Goal: Task Accomplishment & Management: Manage account settings

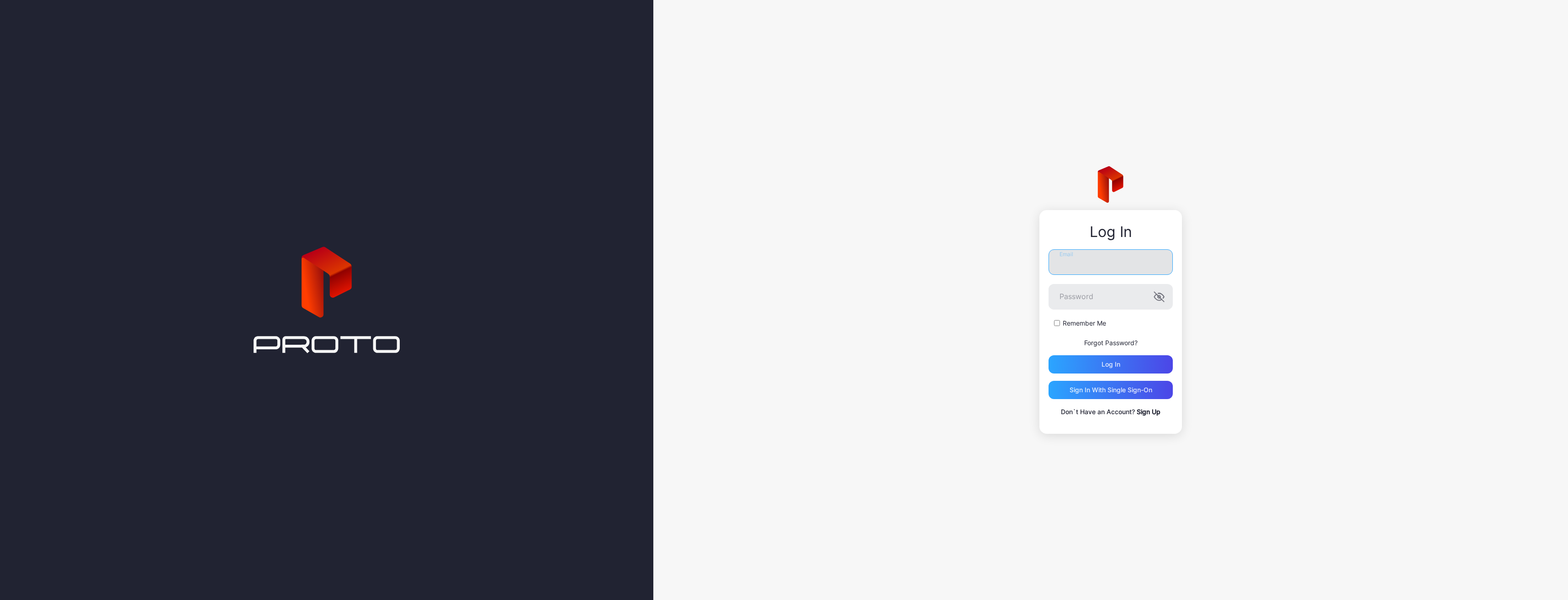
click at [1080, 253] on input "Email" at bounding box center [1111, 262] width 124 height 25
paste input "**********"
type input "**********"
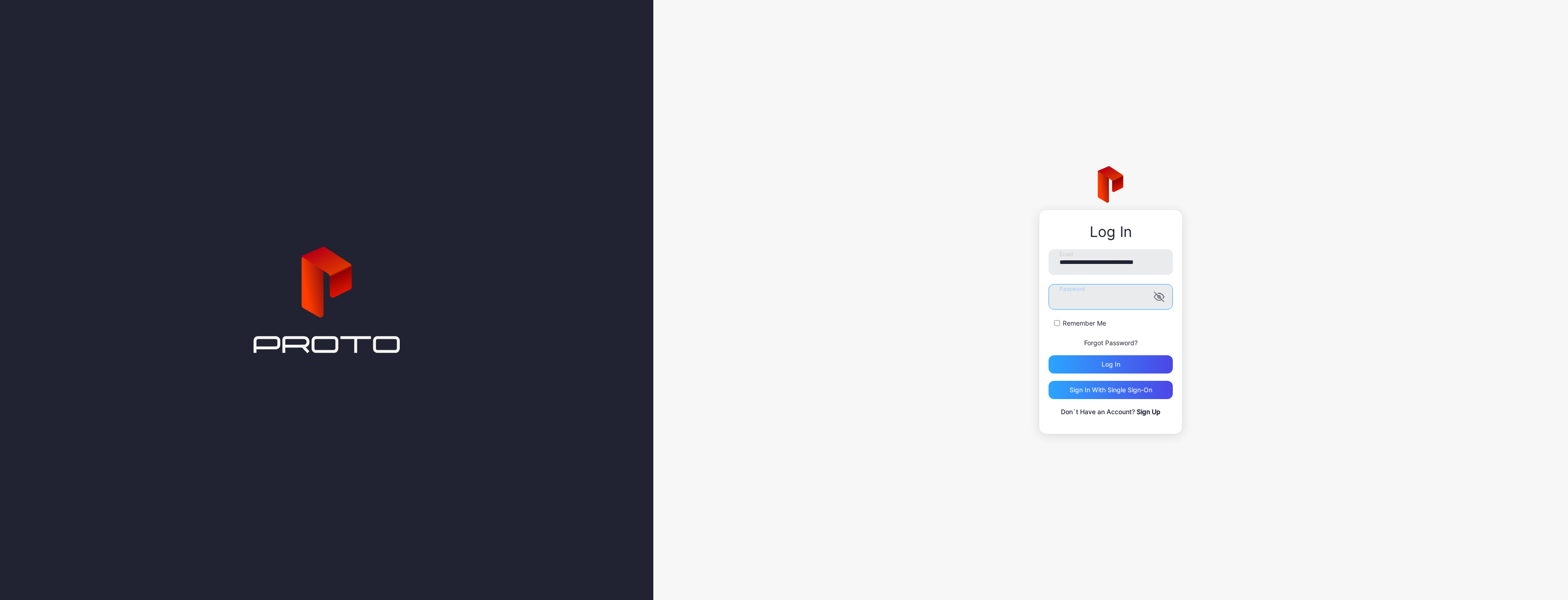
click at [1049, 355] on button "Log in" at bounding box center [1111, 364] width 124 height 18
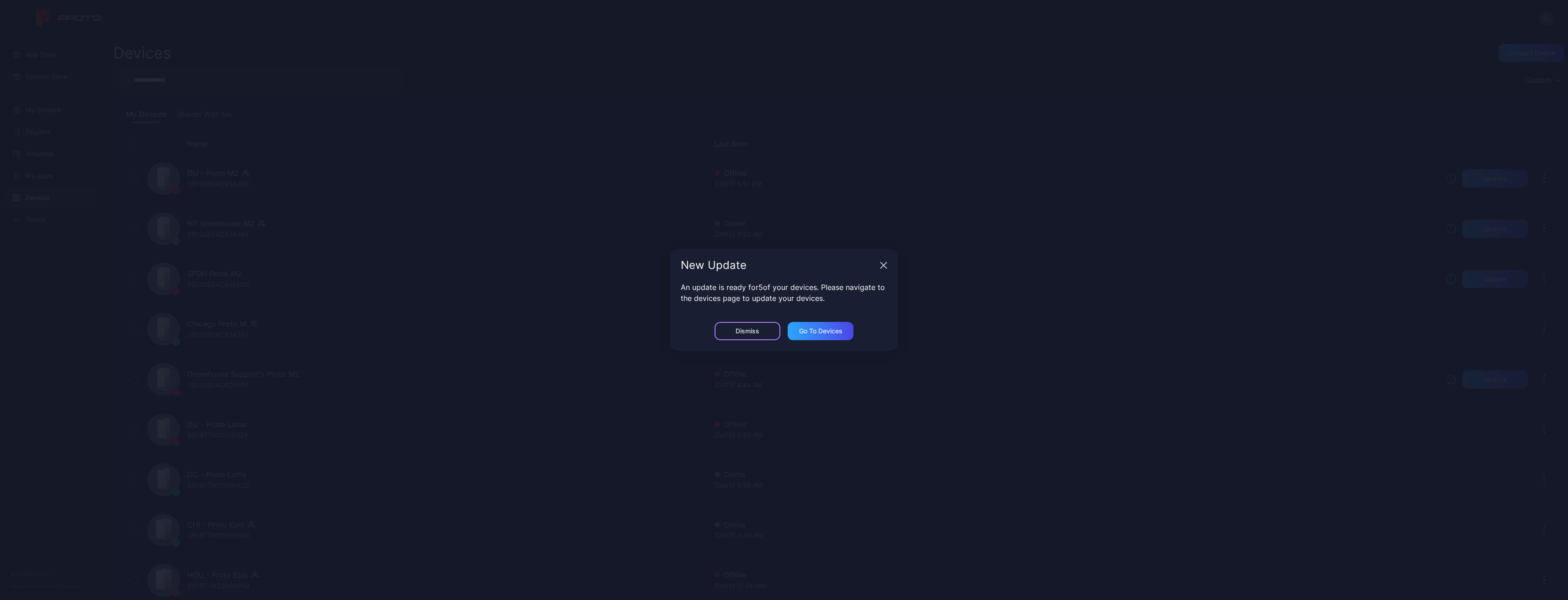
click at [771, 332] on div "Dismiss" at bounding box center [747, 331] width 66 height 18
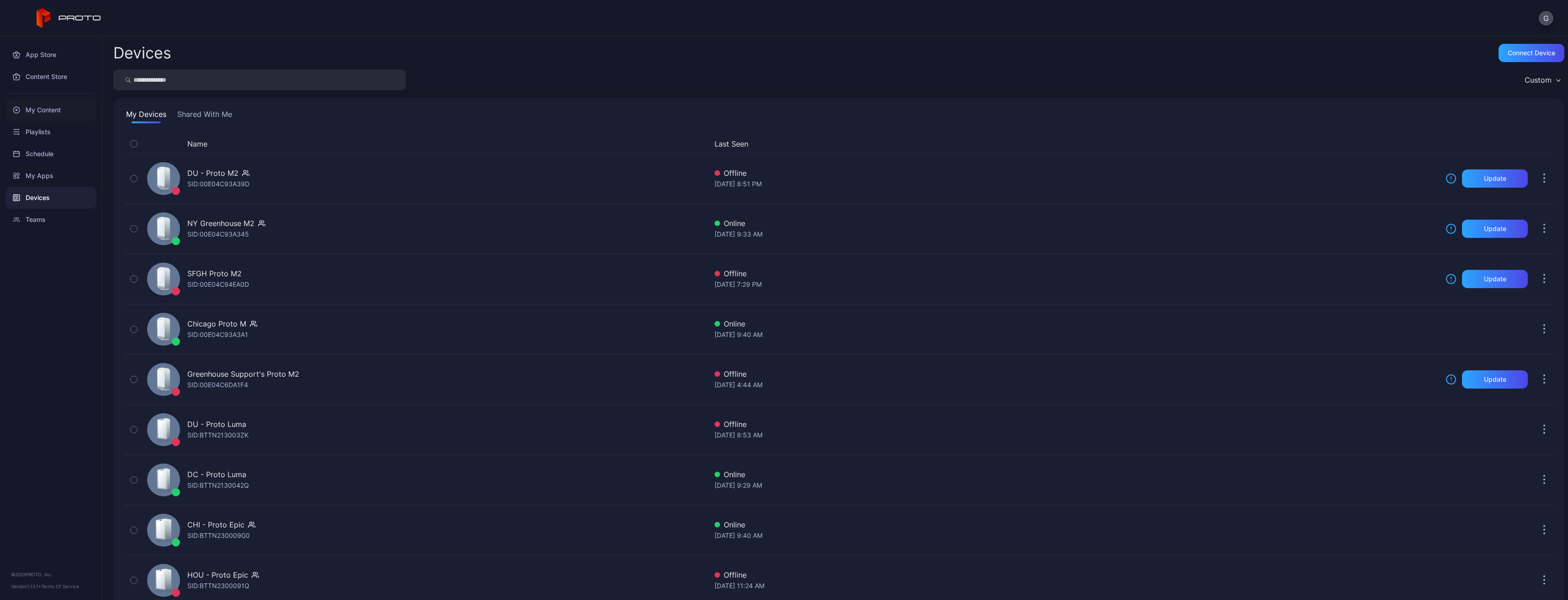
click at [35, 114] on div "My Content" at bounding box center [51, 110] width 91 height 22
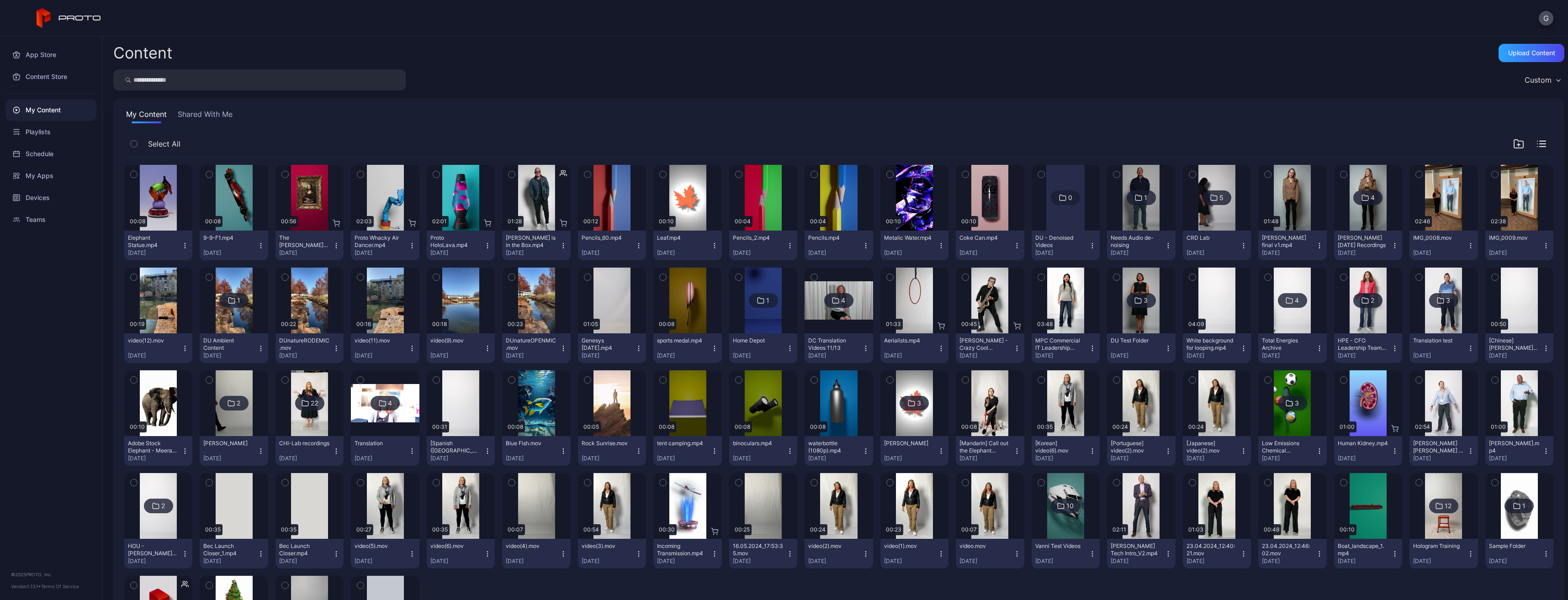
click at [320, 81] on input "search" at bounding box center [260, 80] width 293 height 21
click at [208, 81] on input "******" at bounding box center [260, 80] width 293 height 21
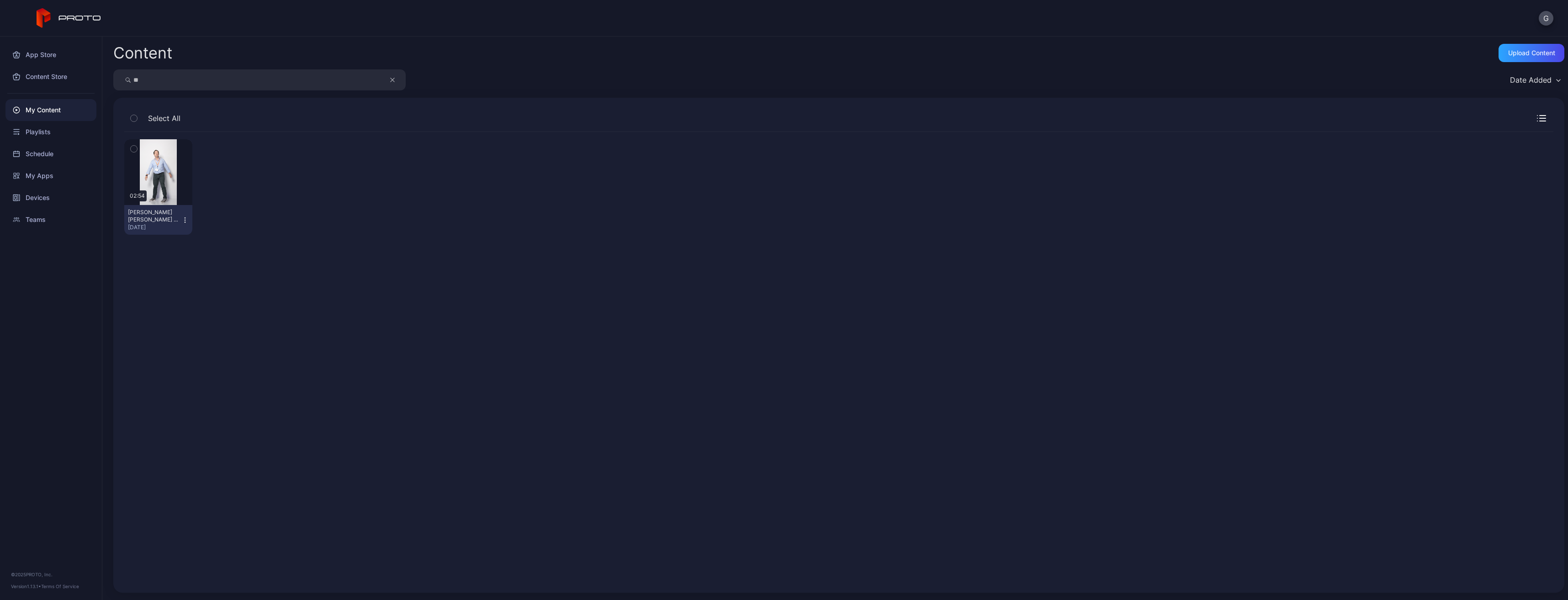
type input "*"
click at [71, 106] on div "My Content" at bounding box center [51, 110] width 91 height 22
click at [132, 50] on div "Content" at bounding box center [142, 53] width 59 height 16
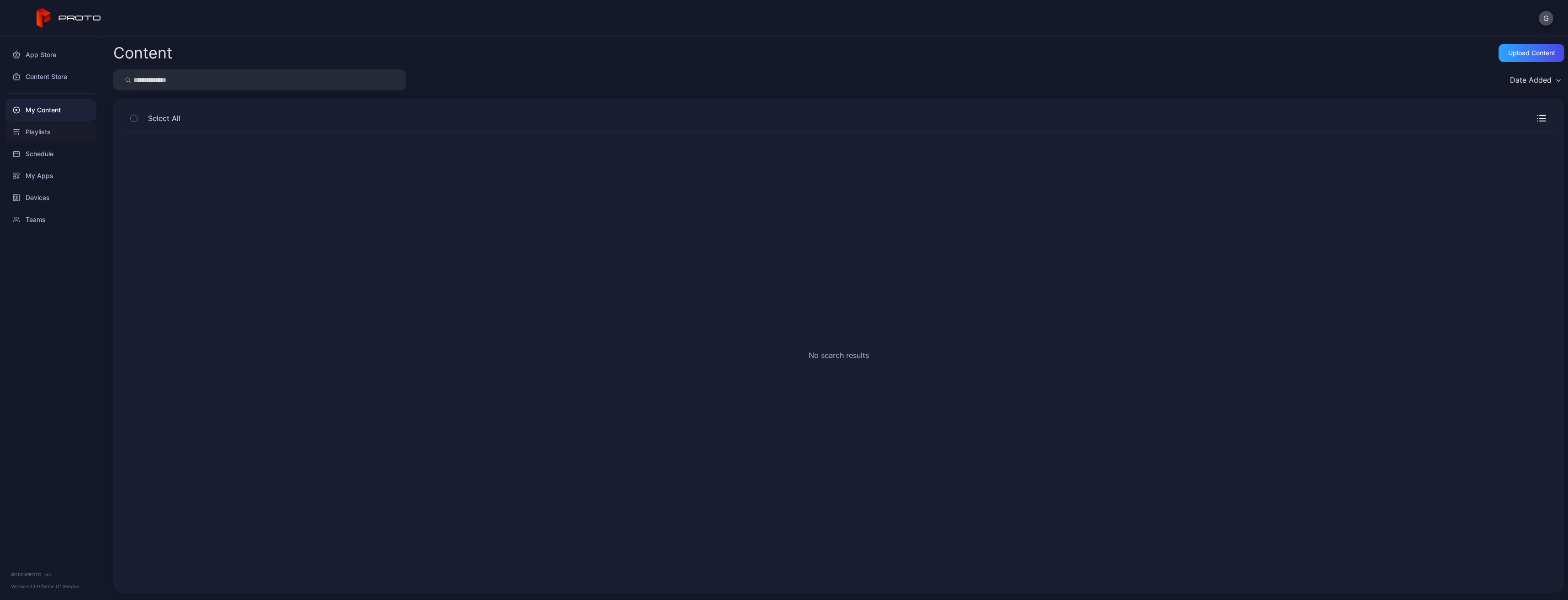
click at [52, 127] on div "Playlists" at bounding box center [51, 132] width 91 height 22
click at [48, 112] on div "My Content" at bounding box center [51, 110] width 91 height 22
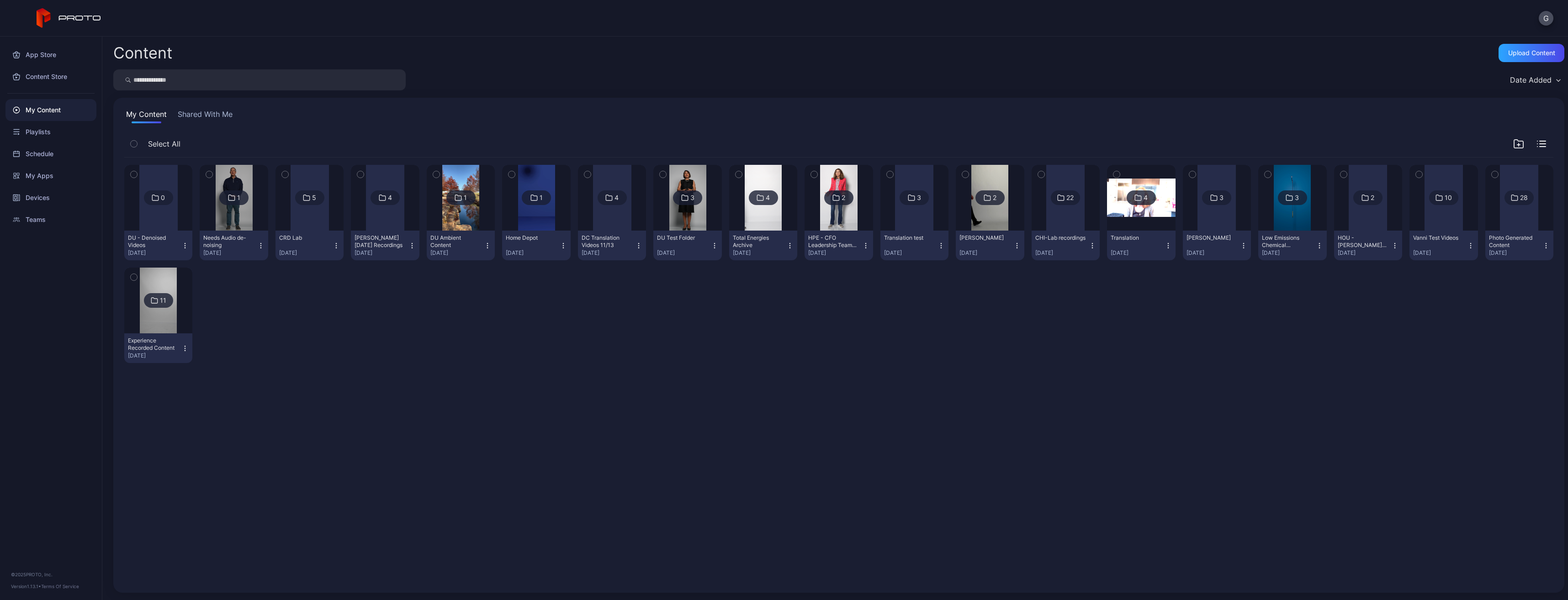
click at [48, 112] on div "My Content" at bounding box center [51, 110] width 91 height 22
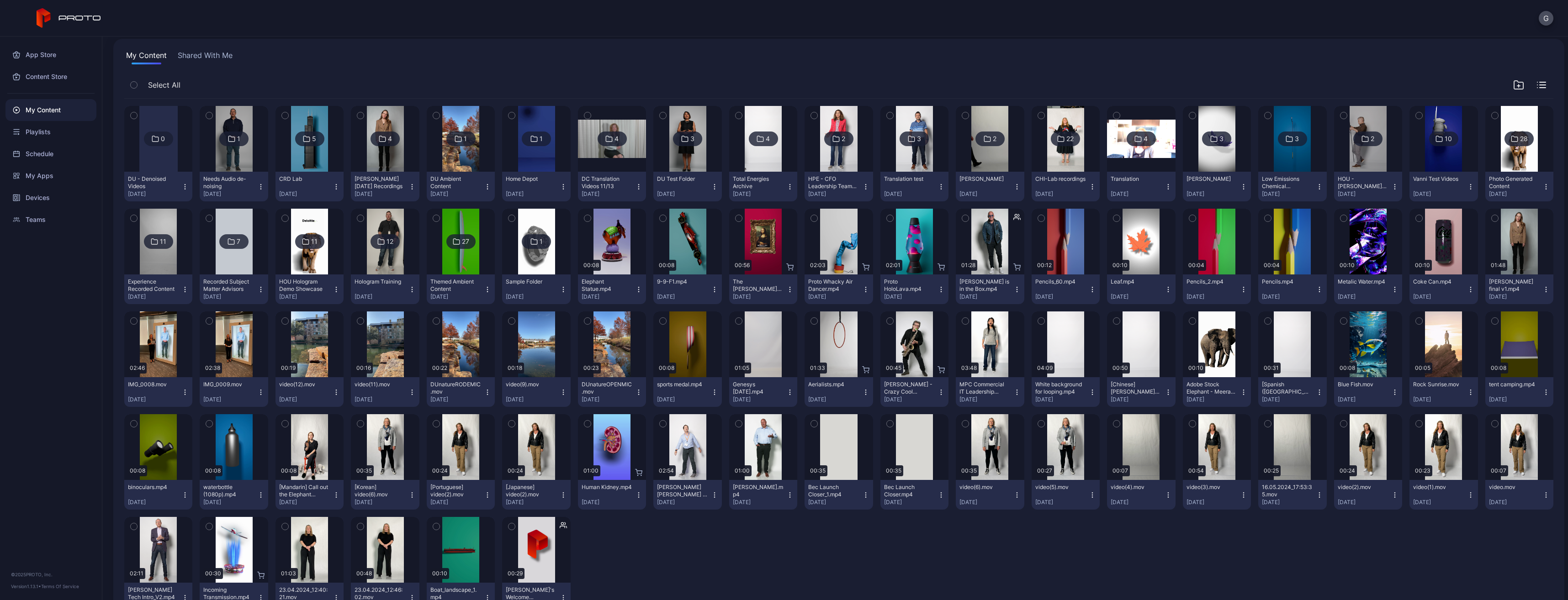
scroll to position [97, 0]
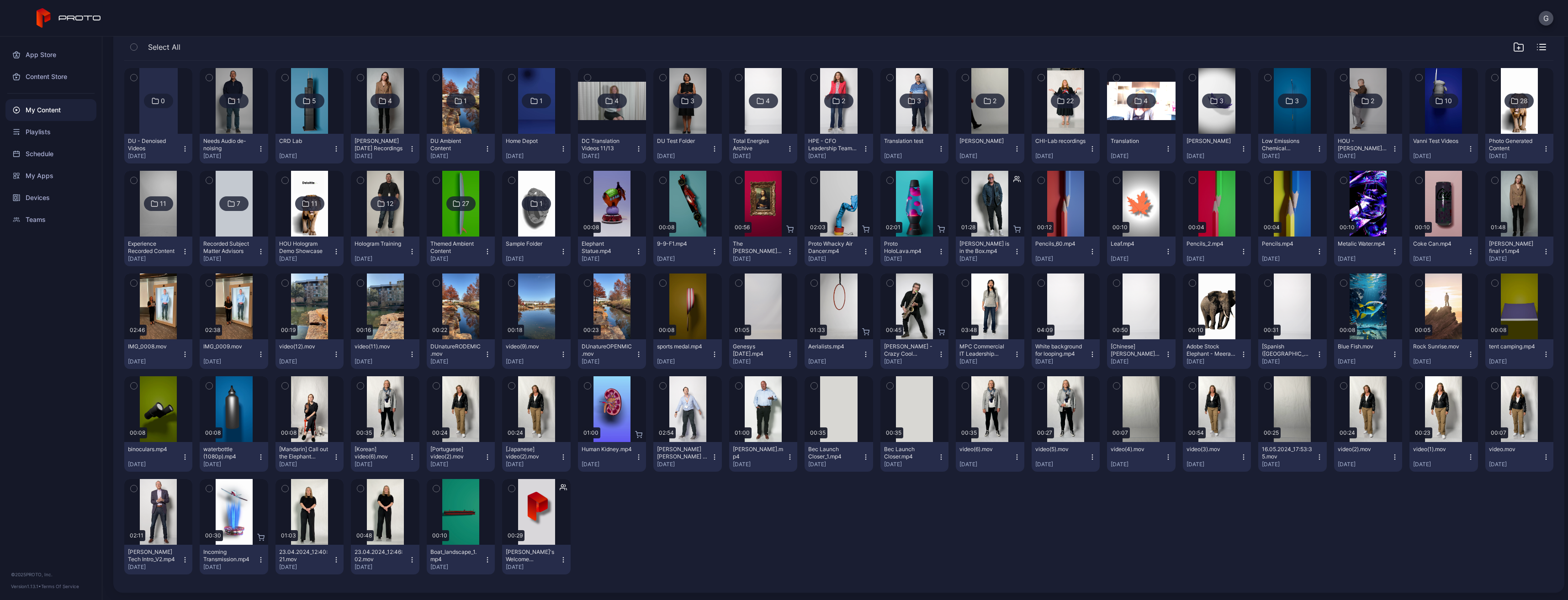
drag, startPoint x: 273, startPoint y: 25, endPoint x: 182, endPoint y: 53, distance: 95.2
click at [273, 25] on div "G" at bounding box center [784, 18] width 1568 height 37
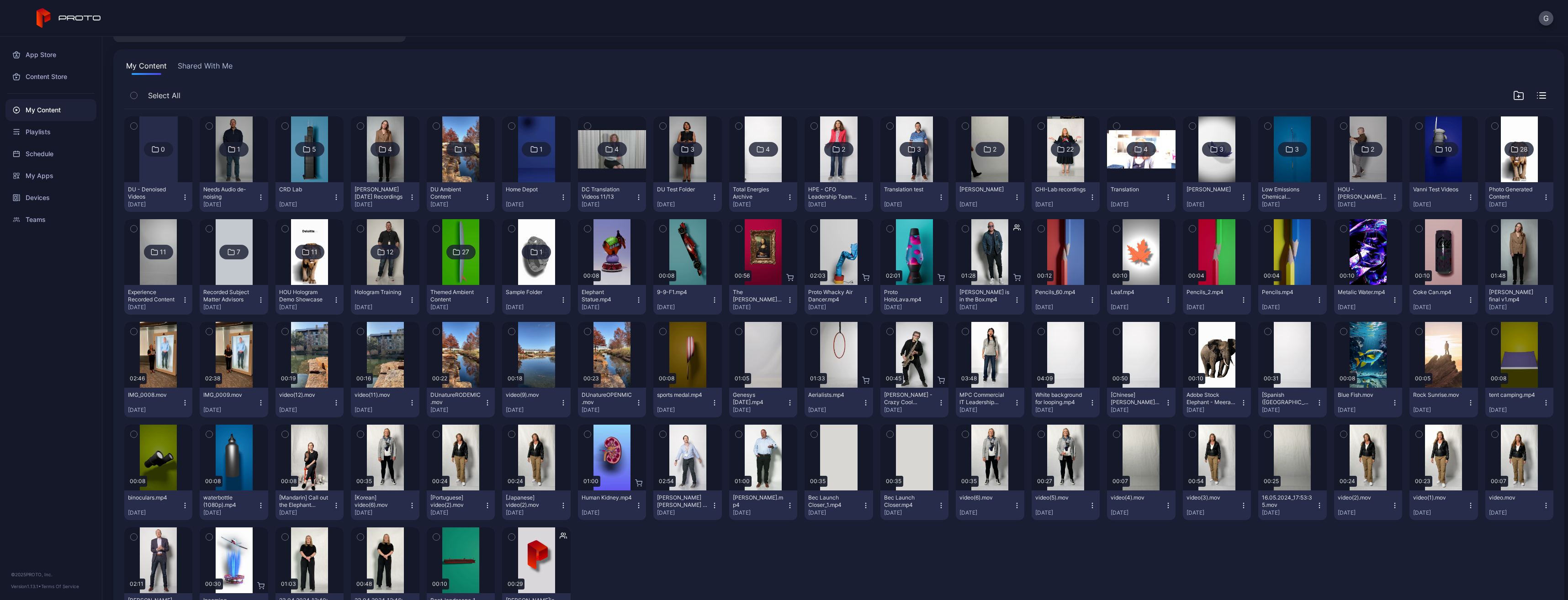
scroll to position [0, 0]
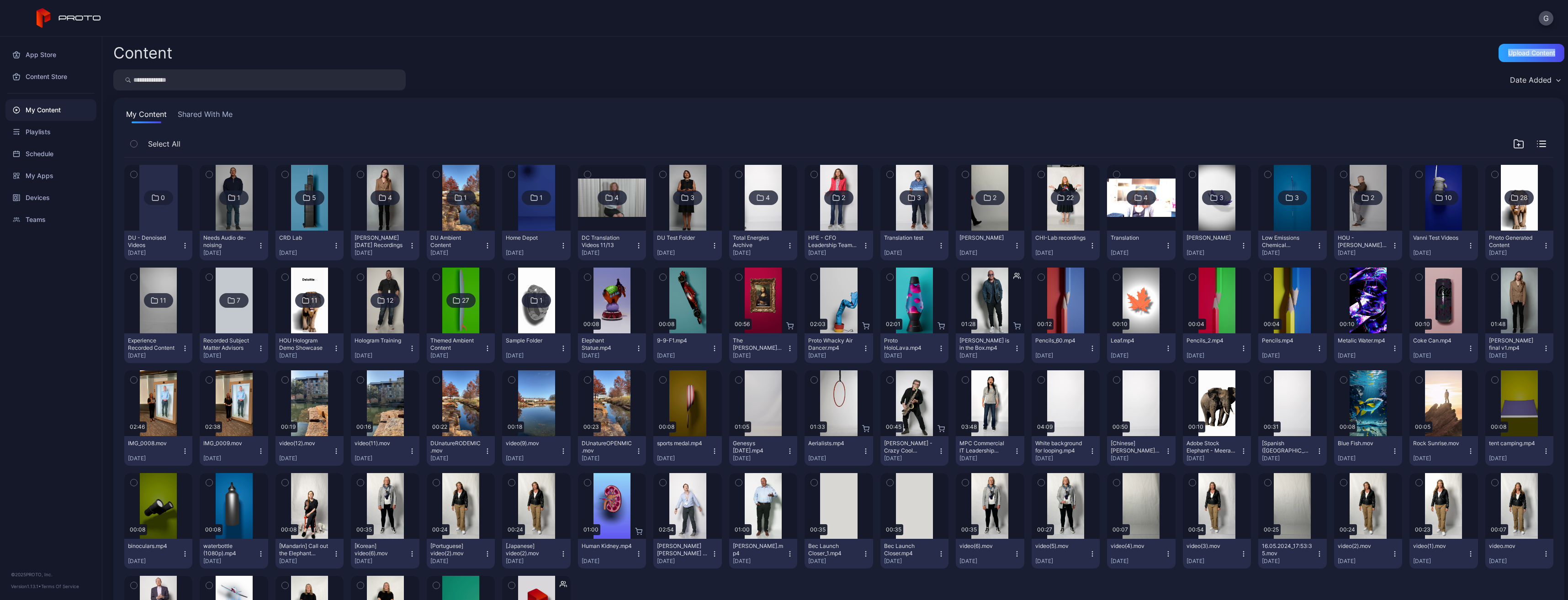
drag, startPoint x: 304, startPoint y: 65, endPoint x: 304, endPoint y: 80, distance: 15.0
click at [304, 78] on div "Content Upload Content Date Added My Content Shared With Me Select All 0 DU - D…" at bounding box center [835, 318] width 1465 height 563
click at [303, 80] on input "search" at bounding box center [260, 80] width 293 height 21
paste input "**********"
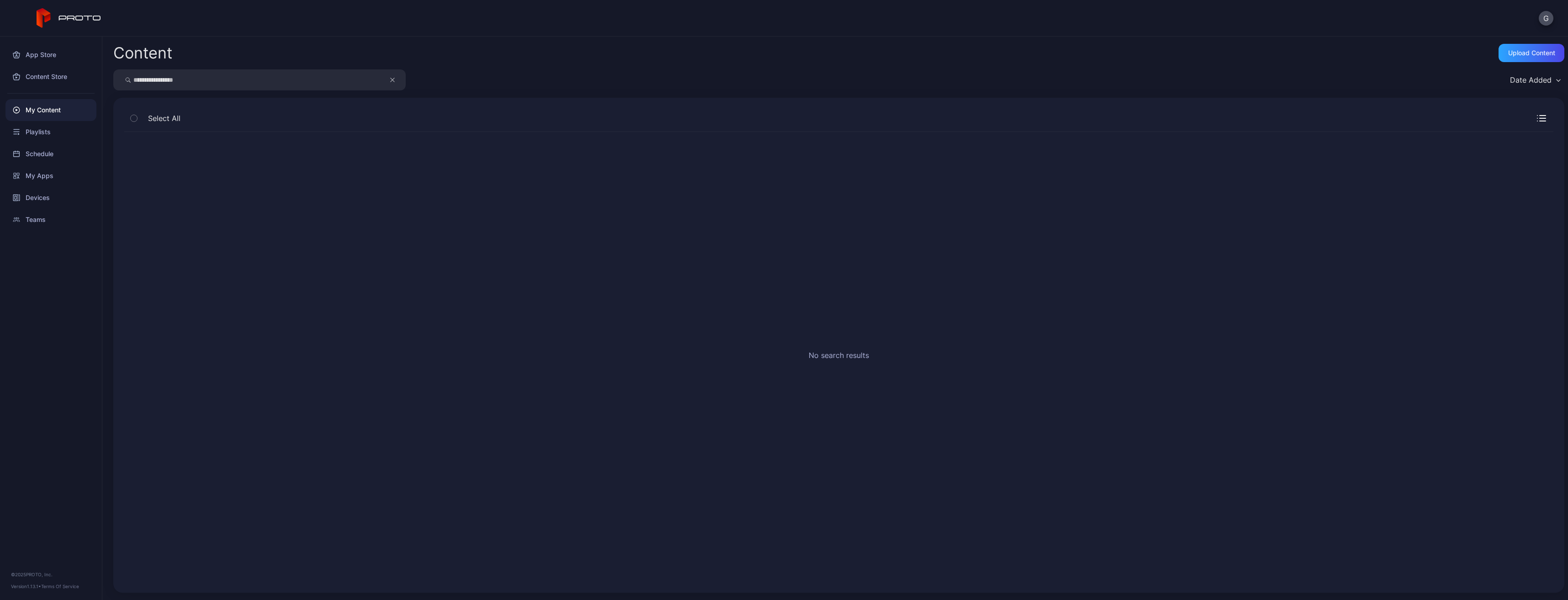
click at [268, 84] on input "**********" at bounding box center [260, 80] width 293 height 21
type input "*"
paste input "**********"
click at [163, 79] on input "**********" at bounding box center [260, 80] width 293 height 21
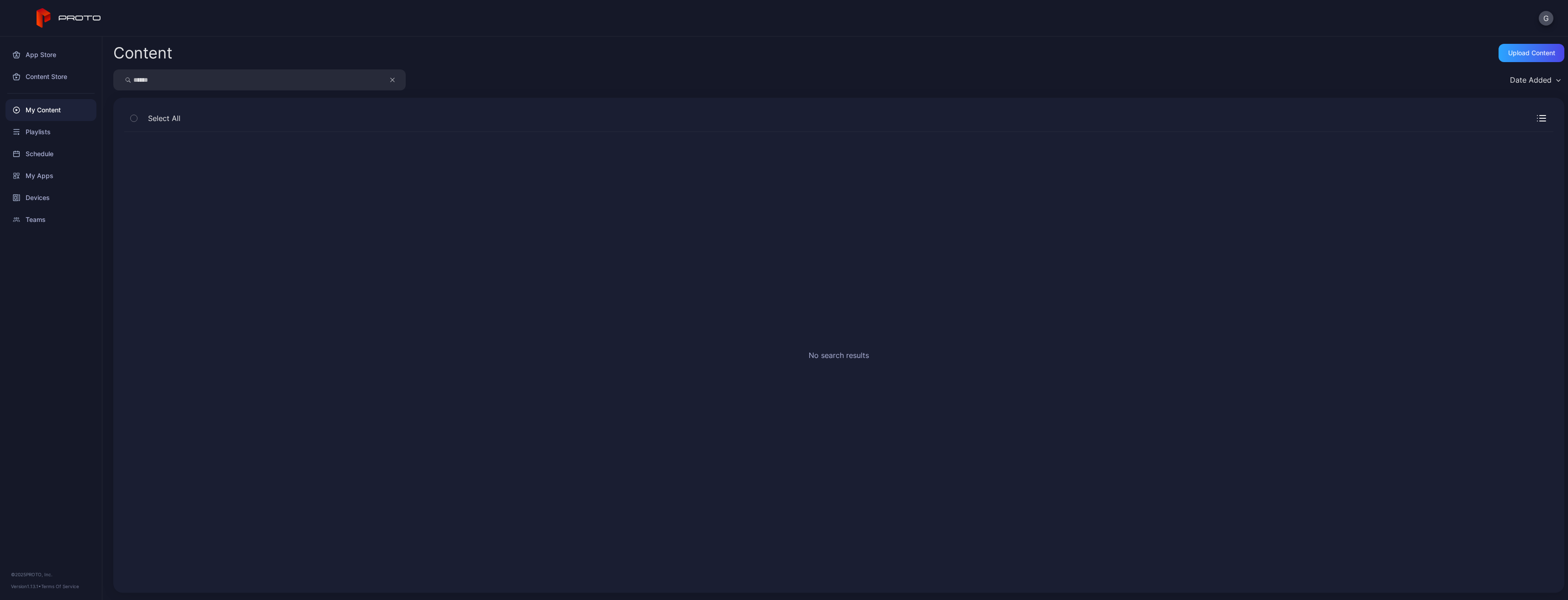
type input "*****"
click at [163, 88] on input "*****" at bounding box center [260, 80] width 293 height 21
click at [139, 118] on button "button" at bounding box center [134, 118] width 19 height 19
click at [137, 117] on button "button" at bounding box center [134, 118] width 19 height 19
click at [134, 119] on icon "button" at bounding box center [134, 118] width 3 height 1
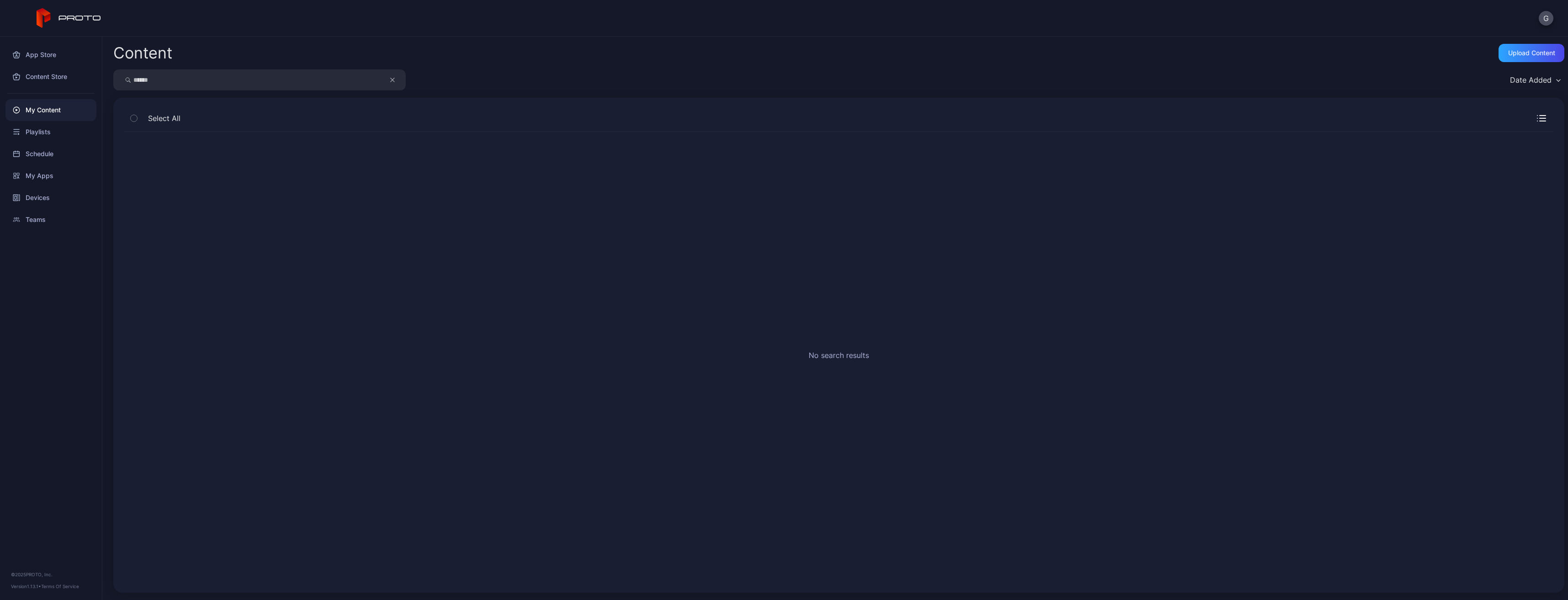
drag, startPoint x: 165, startPoint y: 87, endPoint x: 220, endPoint y: 89, distance: 55.0
click at [166, 87] on input "*****" at bounding box center [260, 80] width 293 height 21
click at [389, 85] on button "button" at bounding box center [396, 80] width 17 height 21
click at [391, 83] on input "search" at bounding box center [260, 80] width 293 height 21
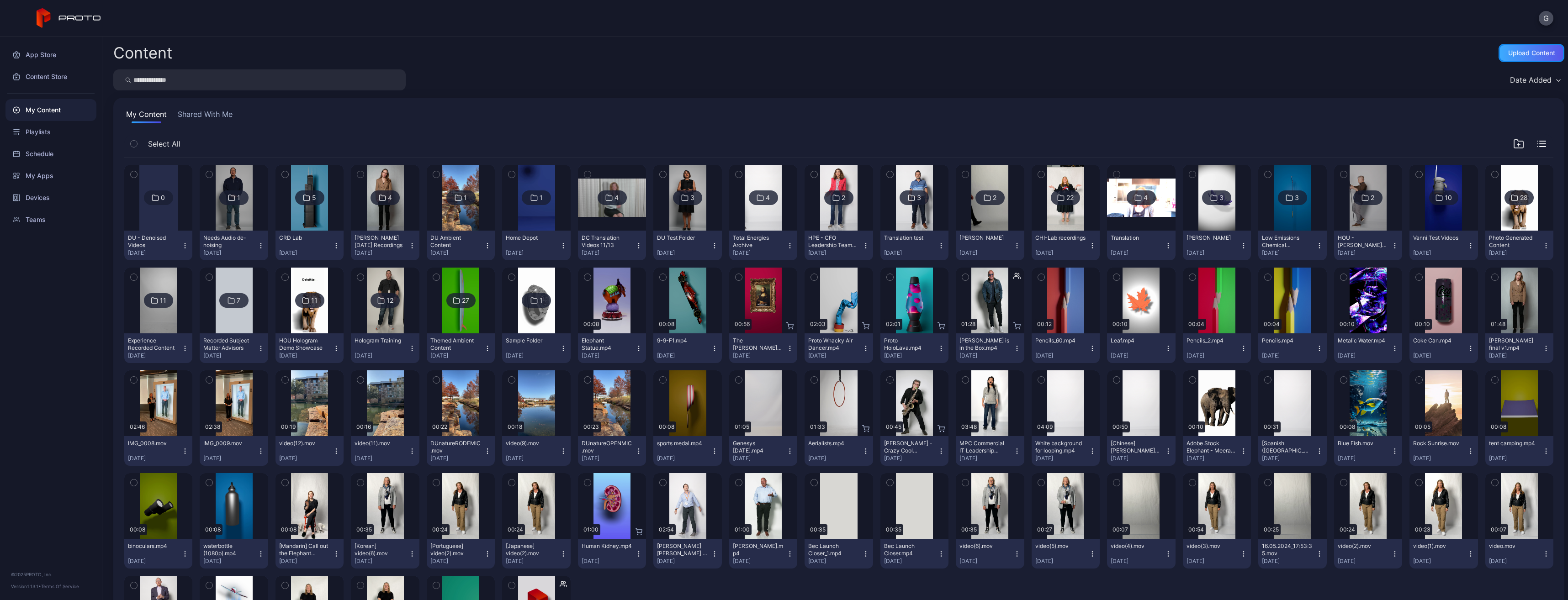
click at [1508, 52] on div "Upload Content" at bounding box center [1531, 53] width 47 height 8
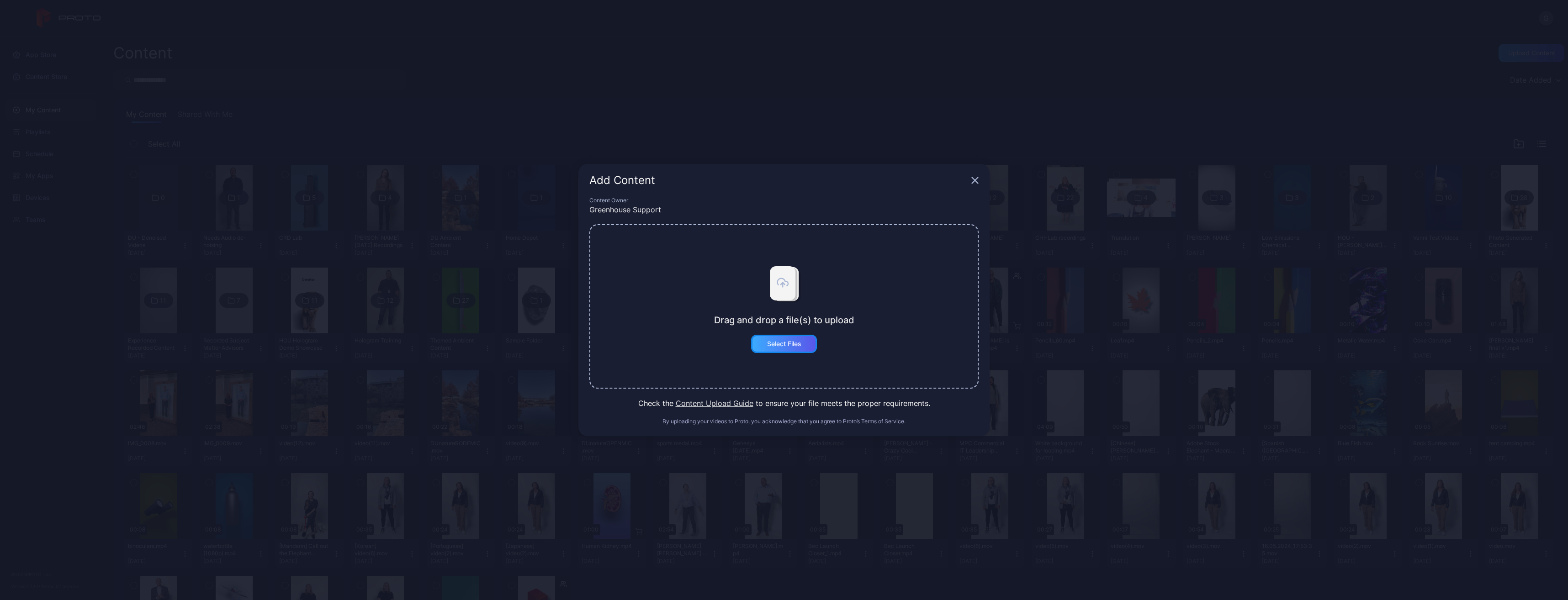
click at [798, 340] on div "Select Files" at bounding box center [784, 344] width 34 height 8
click at [790, 341] on button "Select Files" at bounding box center [784, 344] width 66 height 18
click at [757, 345] on div "Select Files" at bounding box center [784, 344] width 66 height 18
click at [757, 345] on button "Select Files" at bounding box center [784, 344] width 66 height 18
click at [757, 345] on div "Select Files" at bounding box center [784, 344] width 66 height 18
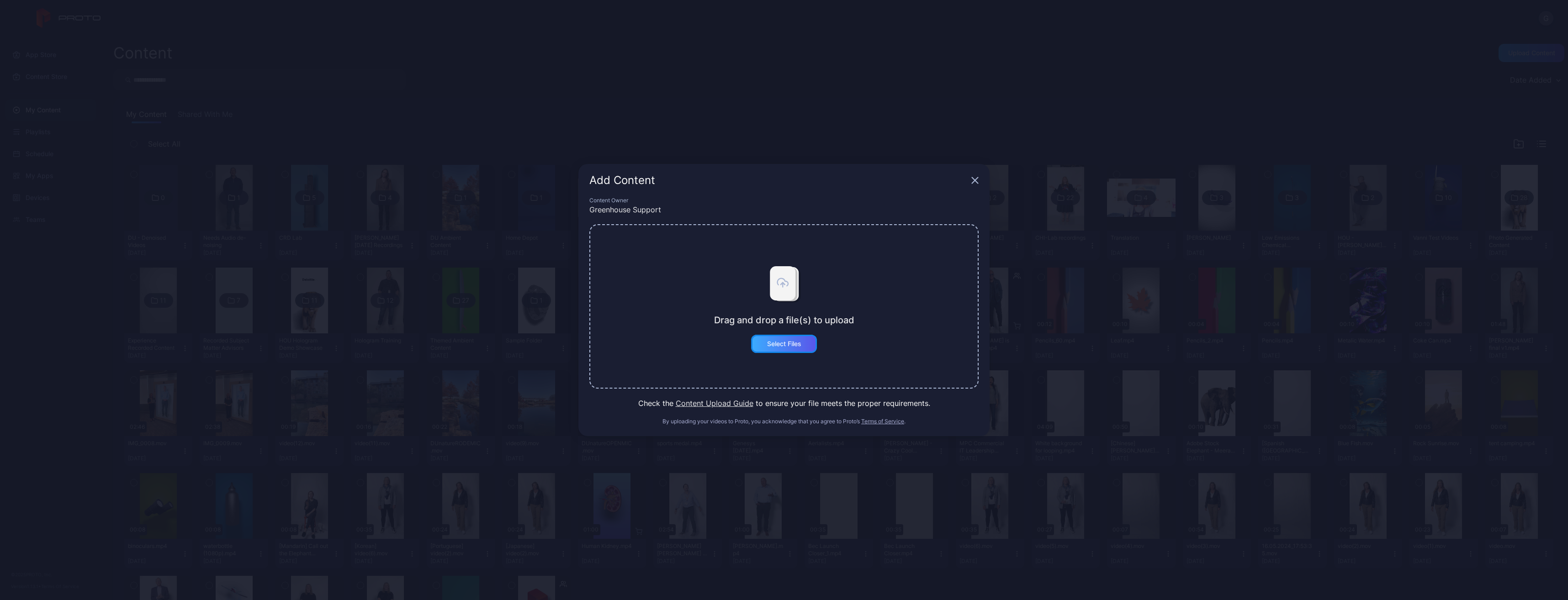
click at [757, 345] on button "Select Files" at bounding box center [784, 344] width 66 height 18
drag, startPoint x: 829, startPoint y: 348, endPoint x: 786, endPoint y: 338, distance: 44.1
click at [828, 348] on div "Drag and drop a file(s) to upload Select Files" at bounding box center [784, 306] width 140 height 93
click at [785, 338] on div "Select Files" at bounding box center [784, 344] width 66 height 18
click at [785, 338] on button "Select Files" at bounding box center [784, 344] width 66 height 18
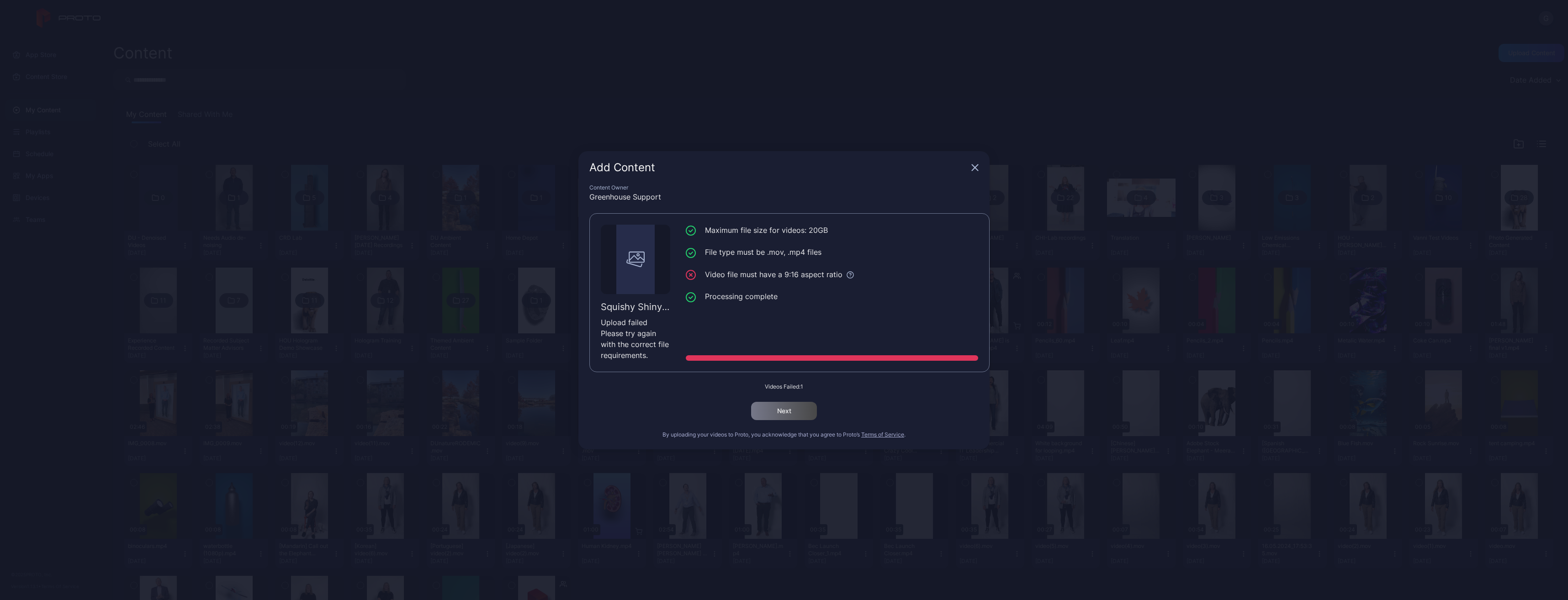
click at [700, 277] on div at bounding box center [695, 275] width 19 height 11
click at [692, 273] on icon at bounding box center [691, 275] width 10 height 10
click at [973, 166] on icon "button" at bounding box center [975, 167] width 6 height 6
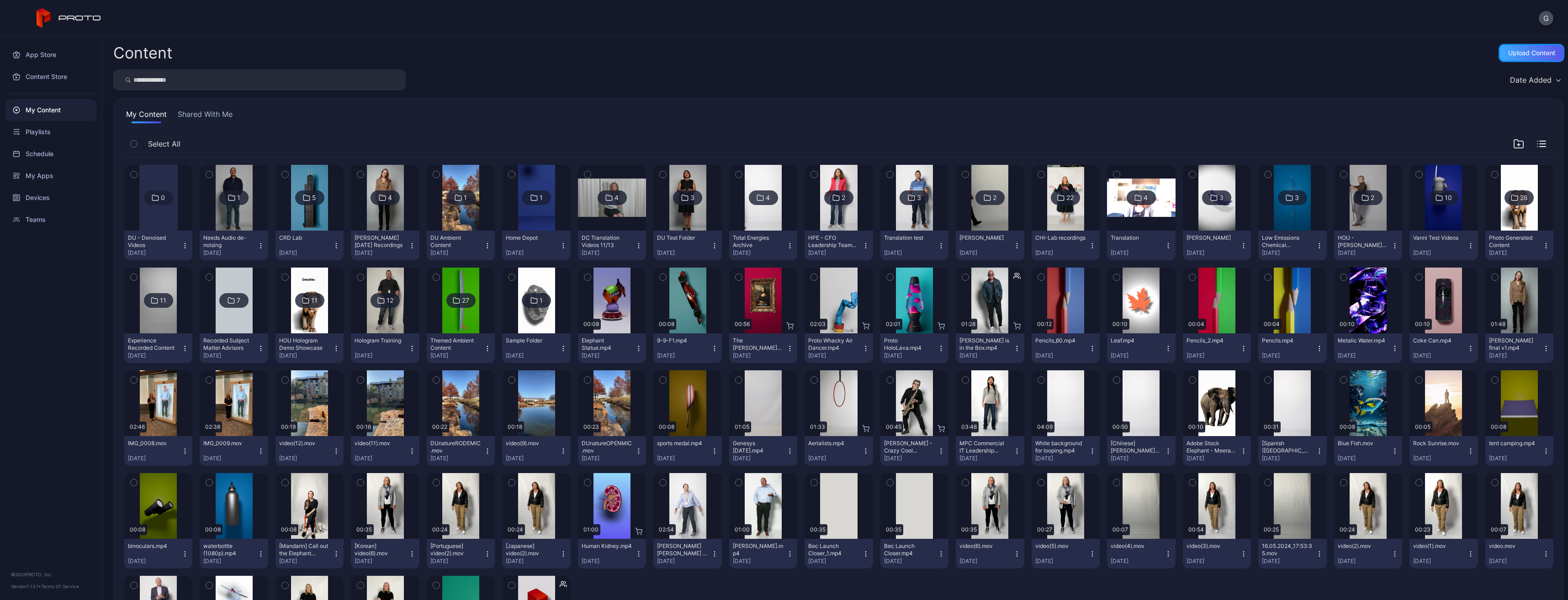
click at [1525, 55] on div "Upload Content" at bounding box center [1531, 53] width 47 height 8
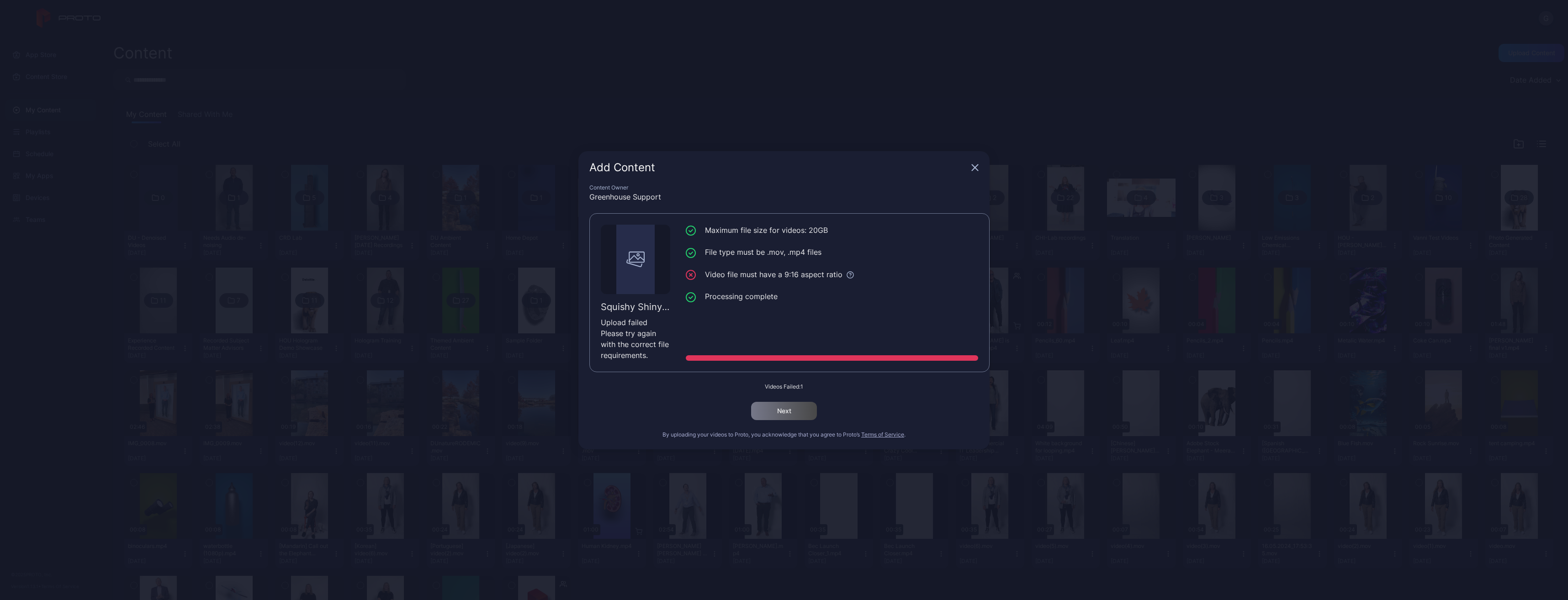
click at [977, 169] on icon "button" at bounding box center [975, 167] width 6 height 6
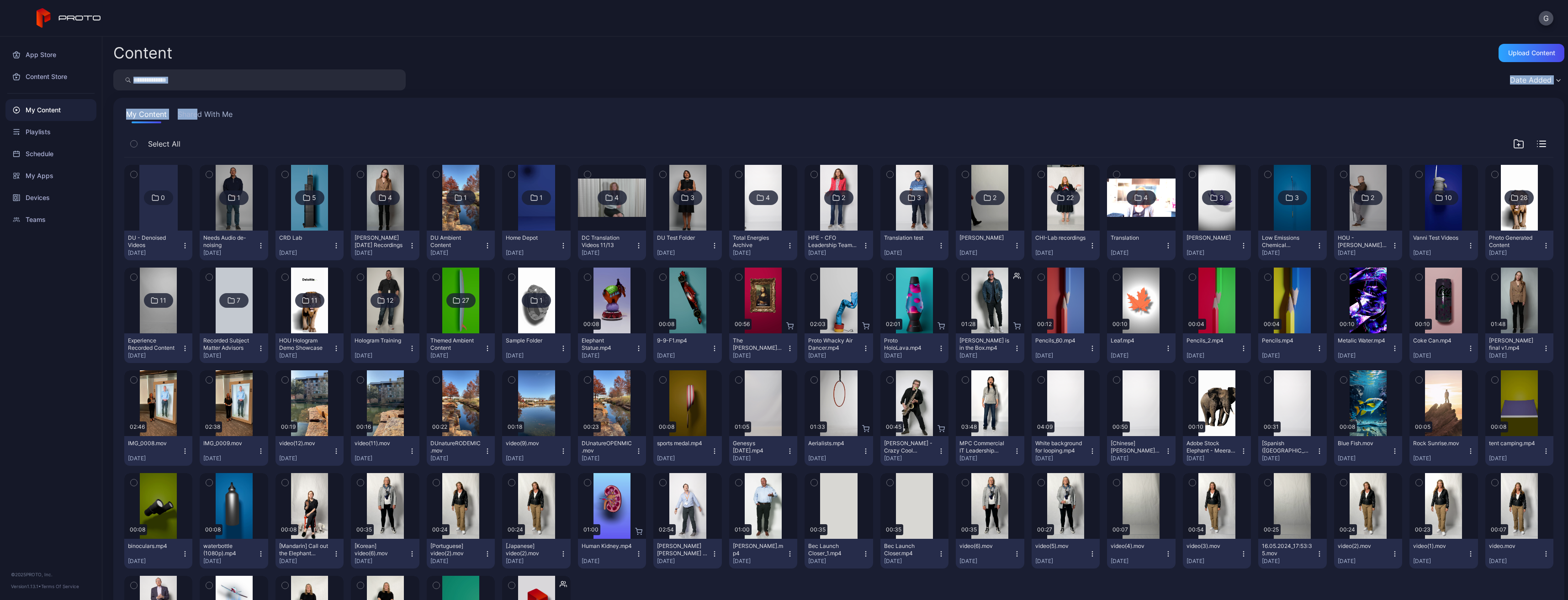
click at [196, 93] on div "Content Upload Content Date Added My Content Shared With Me Select All 0 DU - D…" at bounding box center [835, 318] width 1465 height 563
drag, startPoint x: 196, startPoint y: 93, endPoint x: 196, endPoint y: 85, distance: 8.0
click at [196, 85] on input "search" at bounding box center [260, 80] width 293 height 21
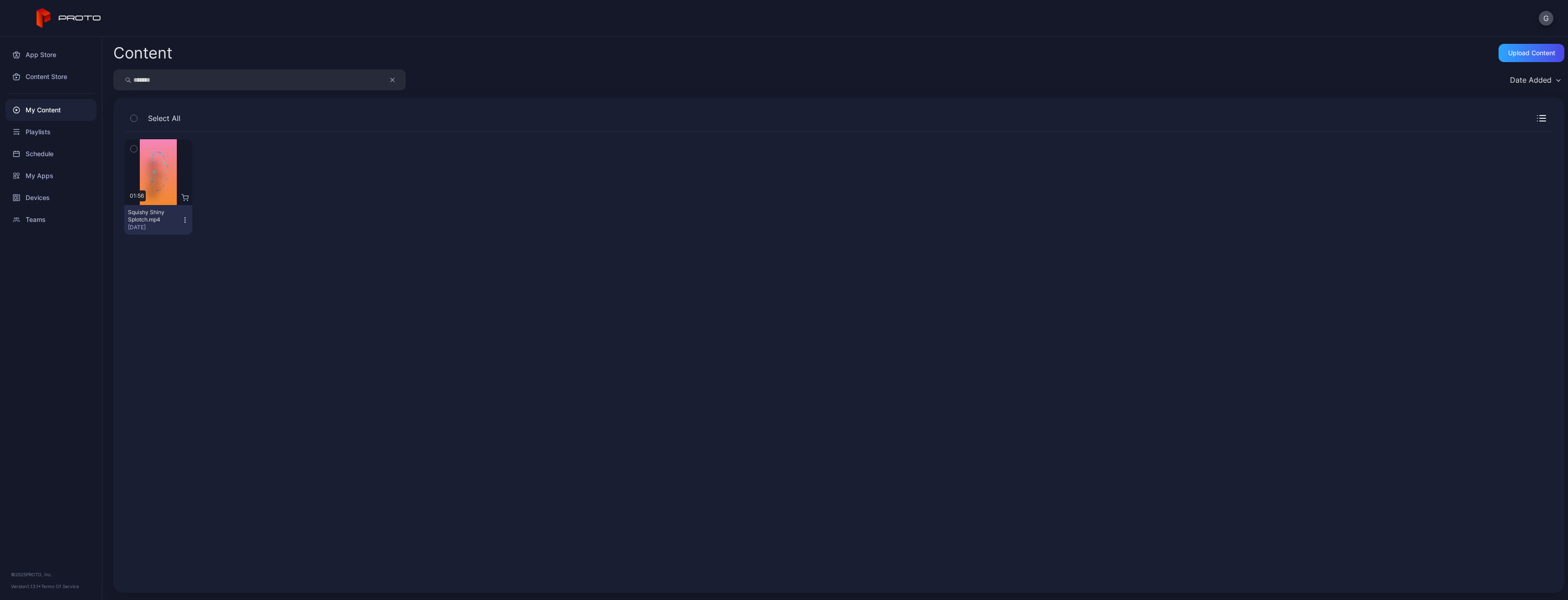
click at [188, 220] on icon "button" at bounding box center [185, 220] width 8 height 8
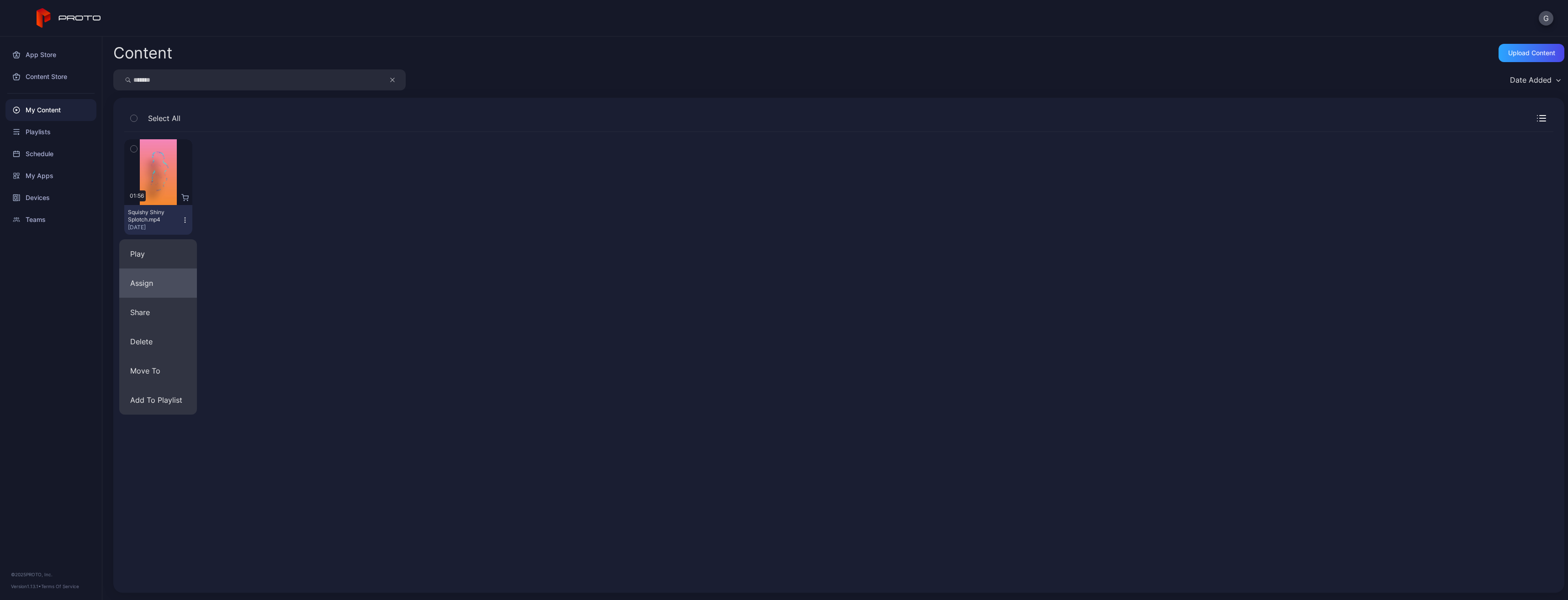
click at [163, 292] on button "Assign" at bounding box center [158, 283] width 78 height 29
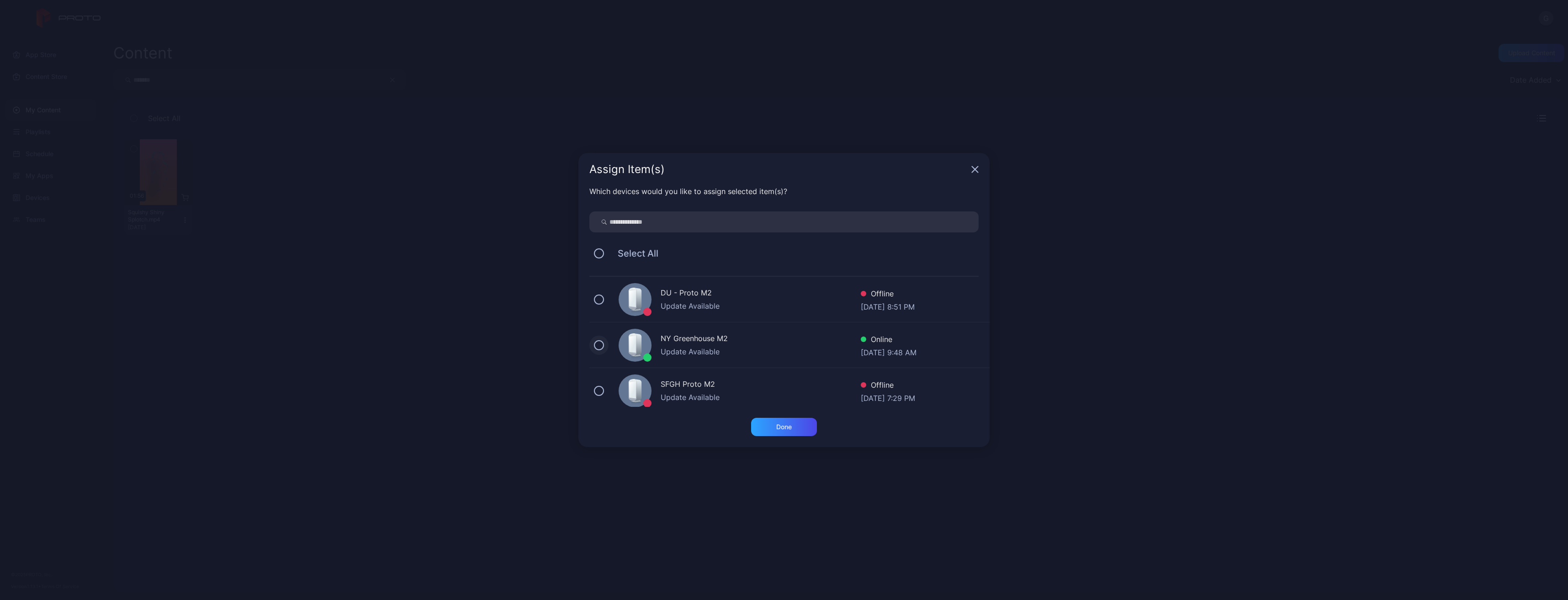
click at [595, 348] on button at bounding box center [599, 345] width 10 height 10
click at [790, 420] on div "Done" at bounding box center [784, 427] width 66 height 18
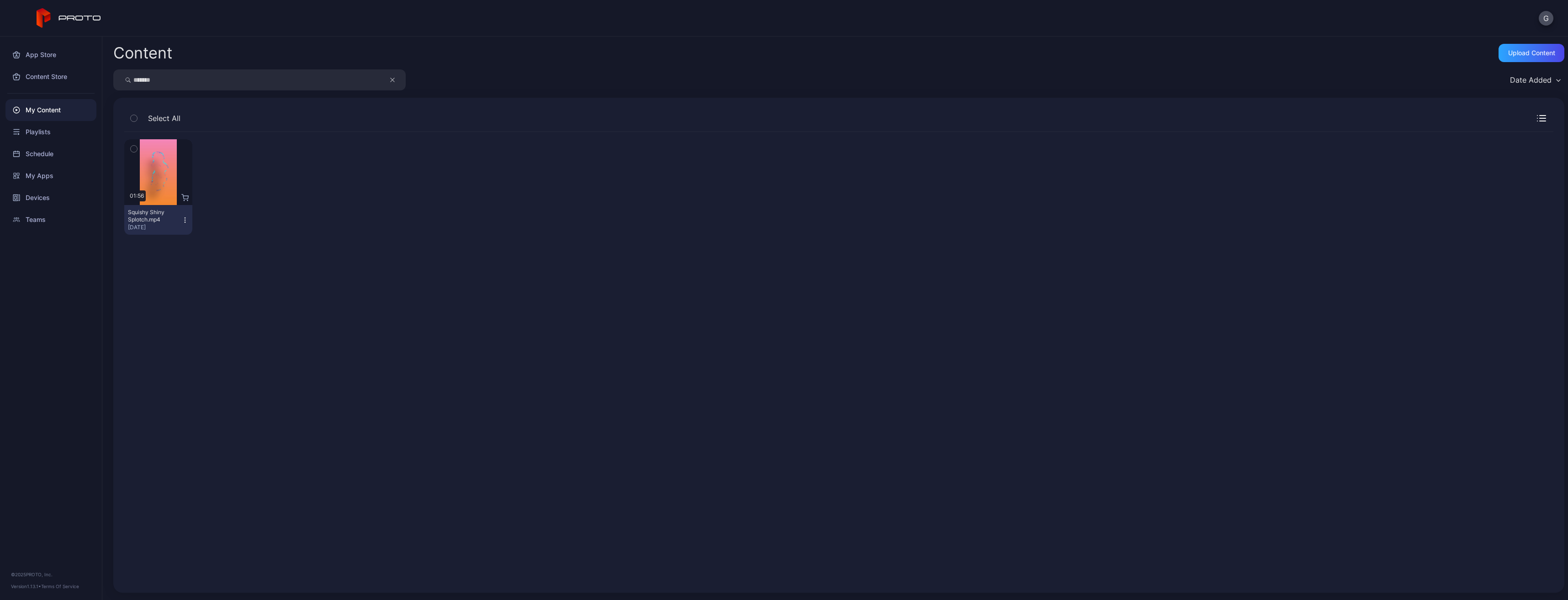
click at [363, 84] on input "*******" at bounding box center [260, 80] width 293 height 21
click at [362, 83] on input "*******" at bounding box center [260, 80] width 293 height 21
click at [362, 83] on input "*******" at bounding box center [260, 80] width 293 height 21
click at [276, 138] on div "No search results" at bounding box center [839, 357] width 1444 height 465
click at [189, 83] on input "**********" at bounding box center [260, 80] width 293 height 21
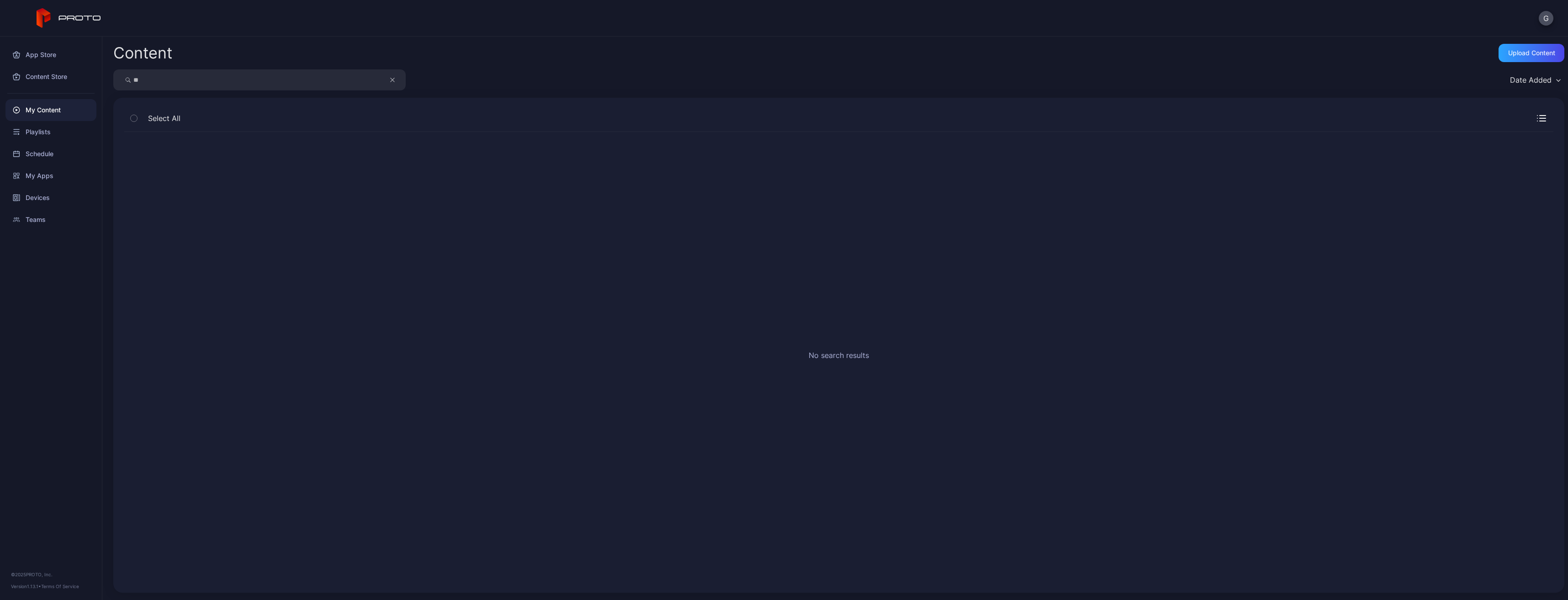
type input "*"
type input "*******"
click at [396, 80] on button "button" at bounding box center [396, 80] width 17 height 21
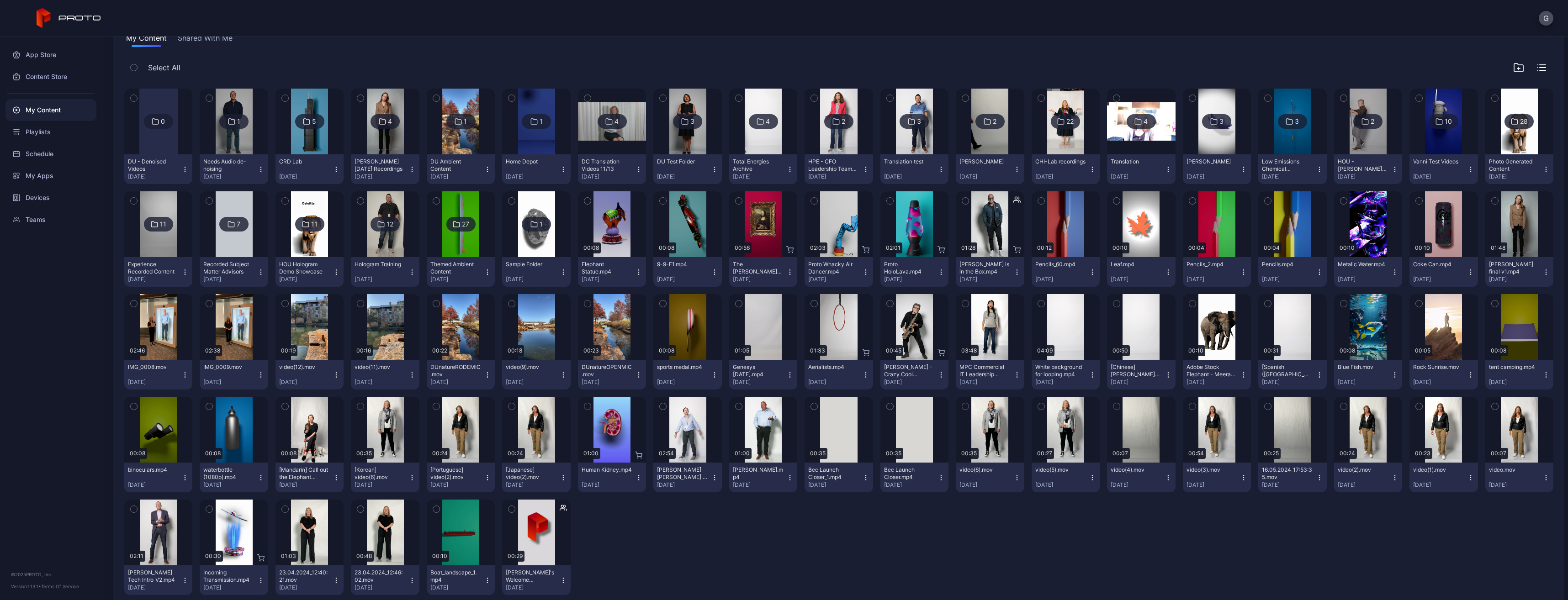
scroll to position [97, 0]
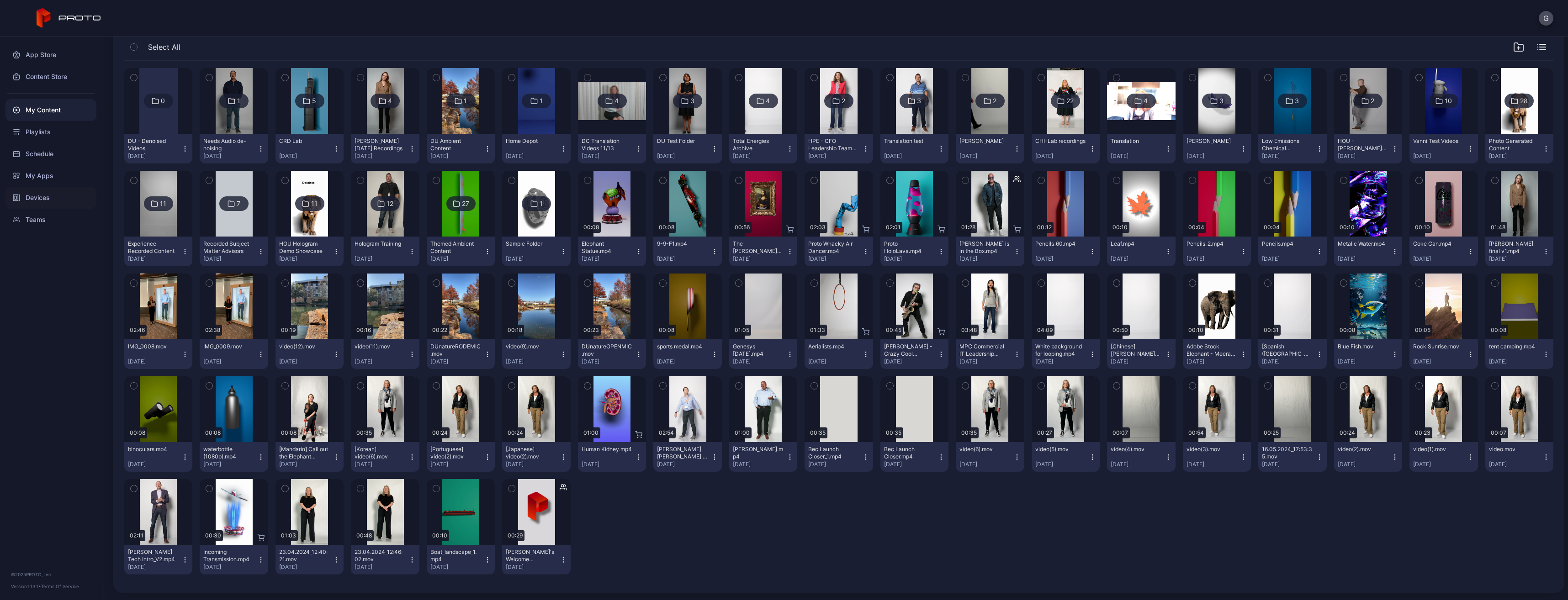
click at [66, 191] on div "Devices" at bounding box center [51, 197] width 91 height 22
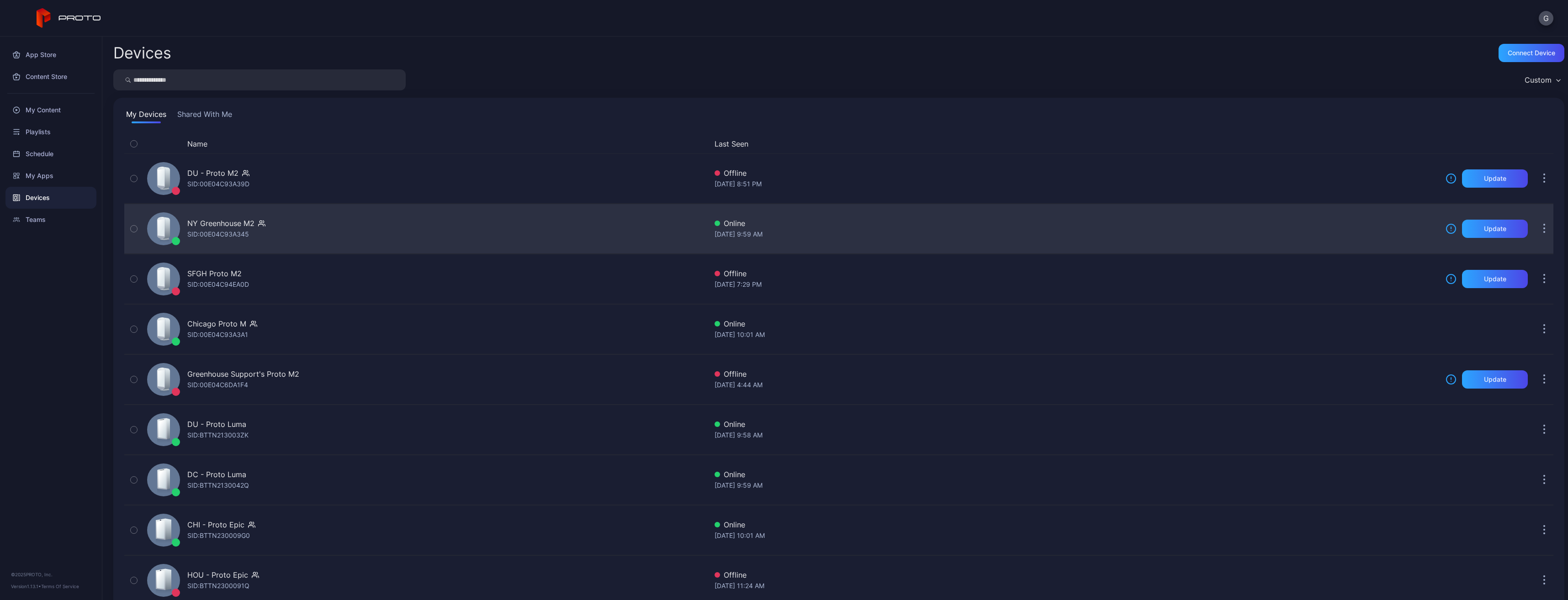
click at [208, 239] on div "SID: 00E04C93A345" at bounding box center [218, 234] width 61 height 11
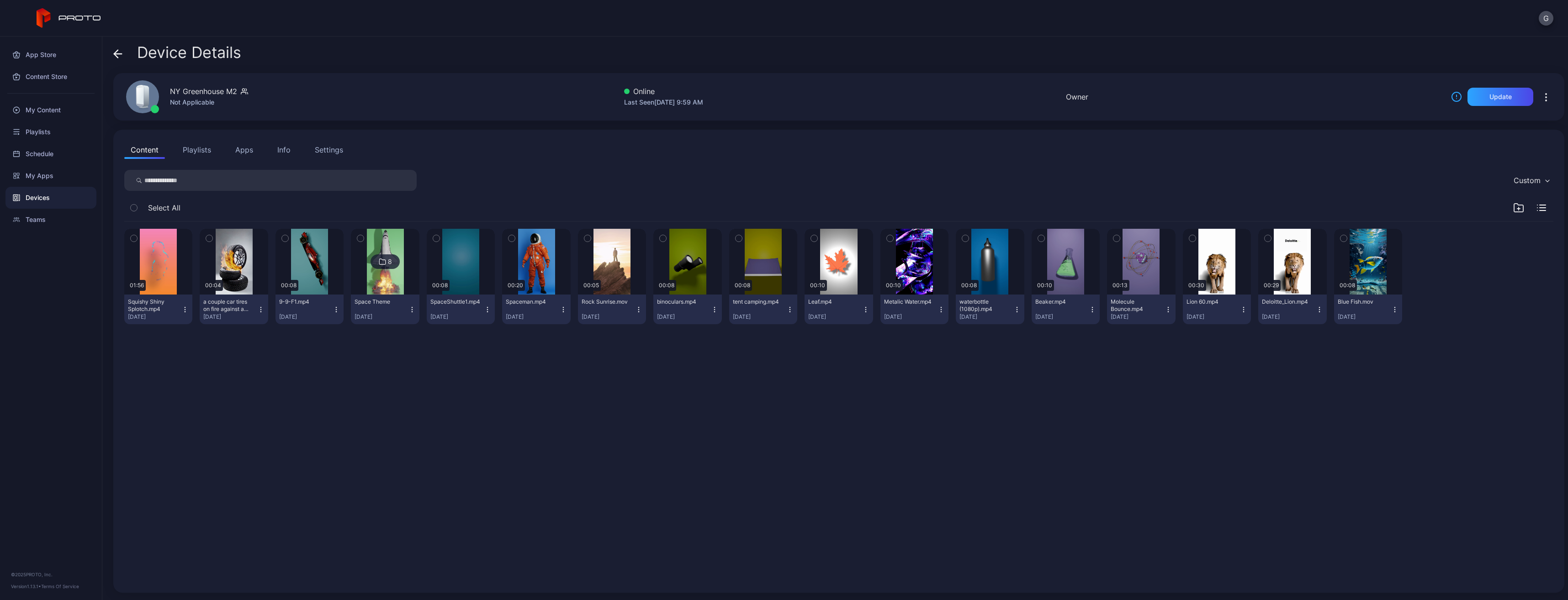
click at [209, 151] on button "Playlists" at bounding box center [196, 149] width 41 height 18
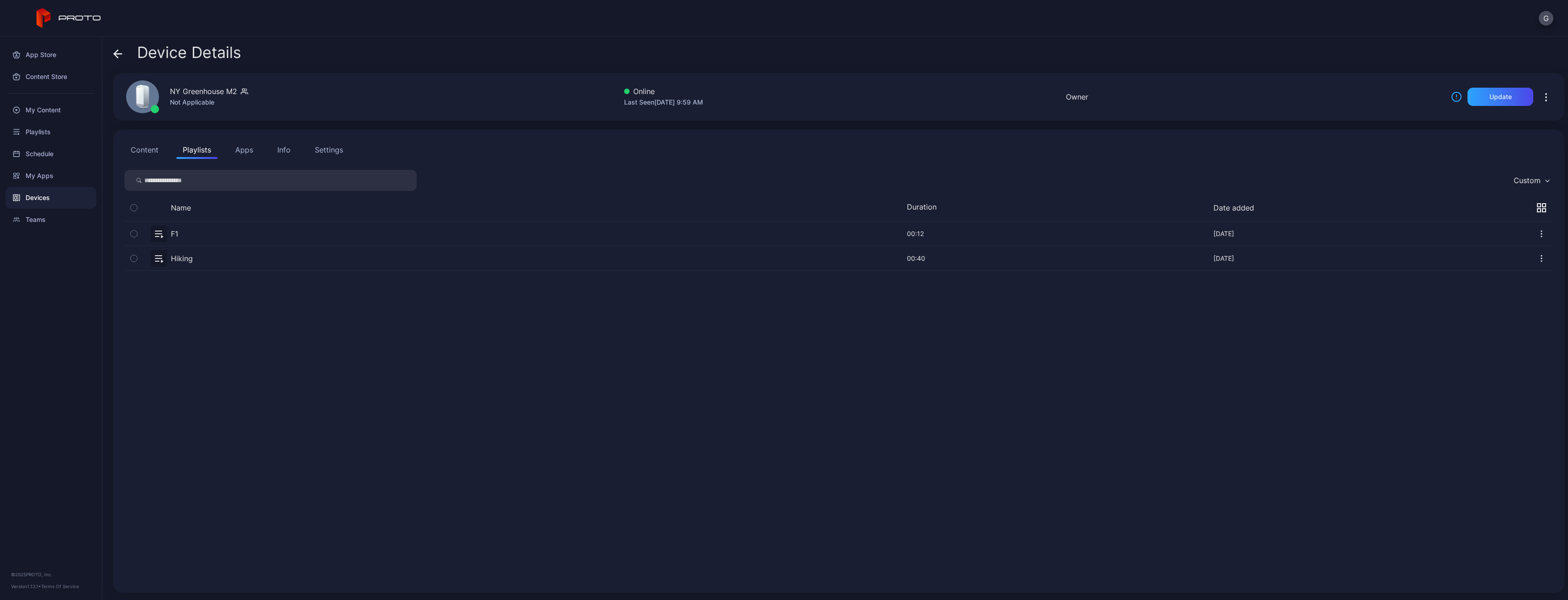
click at [152, 150] on button "Content" at bounding box center [144, 149] width 41 height 18
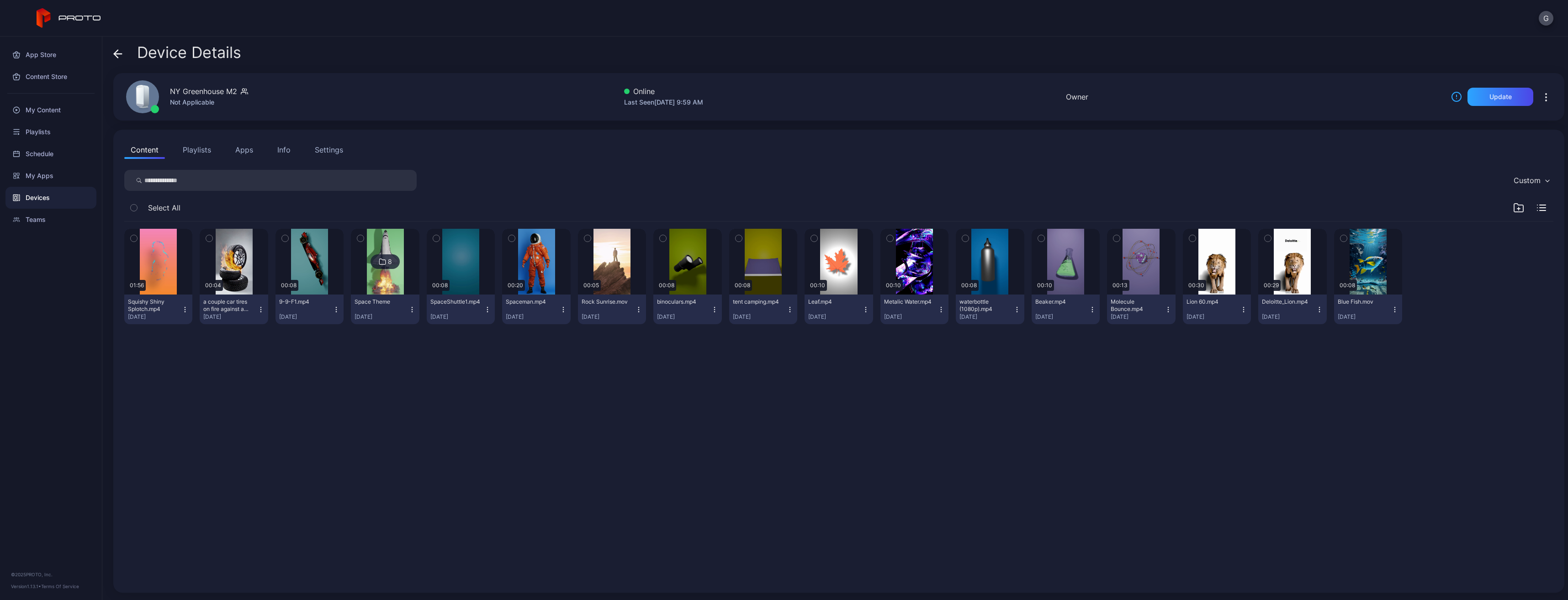
click at [187, 311] on icon "button" at bounding box center [185, 309] width 8 height 8
click at [248, 397] on div "01:56 Squishy Shiny Splotch.mp4 [DATE] 00:04 a couple car tires on fire against…" at bounding box center [839, 401] width 1444 height 375
click at [201, 151] on button "Playlists" at bounding box center [196, 149] width 41 height 18
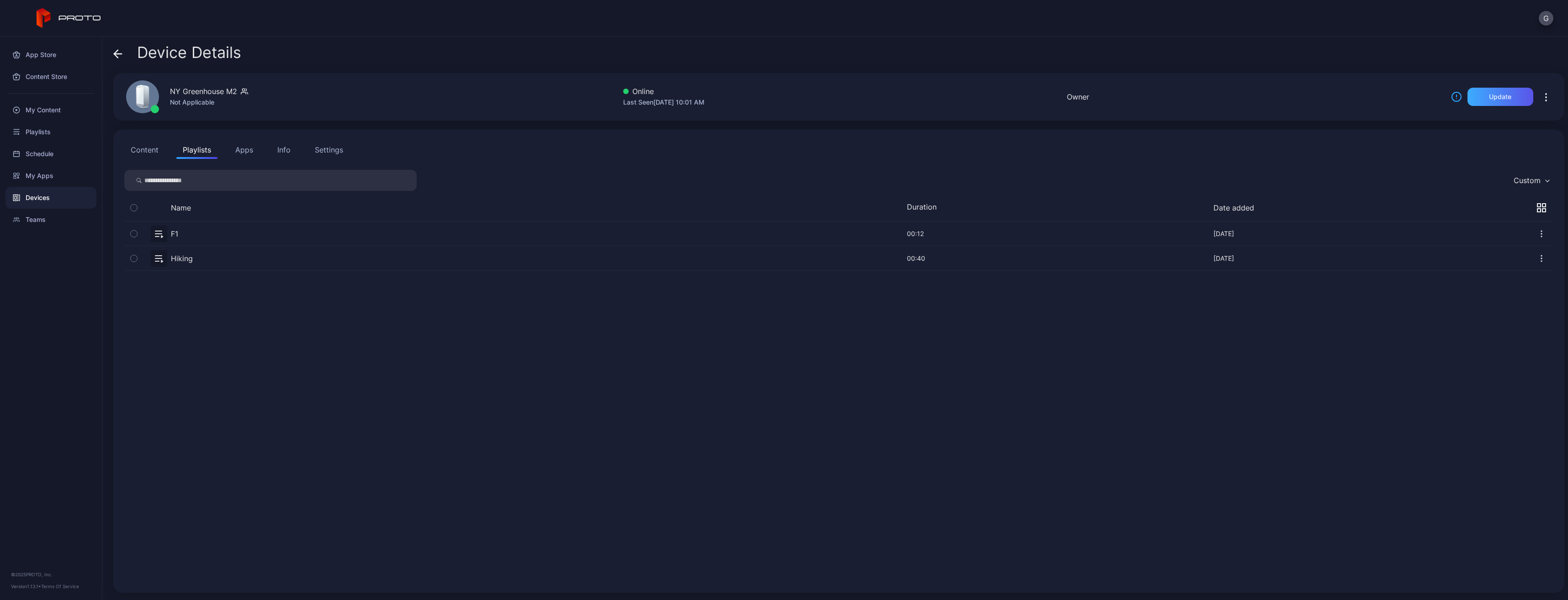
drag, startPoint x: 1469, startPoint y: 106, endPoint x: 1469, endPoint y: 98, distance: 8.0
click at [1469, 104] on div "NY Greenhouse M2 Not Applicable Online Last Seen [DATE] 10:01 AM Owner Update" at bounding box center [838, 96] width 1451 height 47
click at [1469, 98] on div "Update" at bounding box center [1500, 97] width 66 height 18
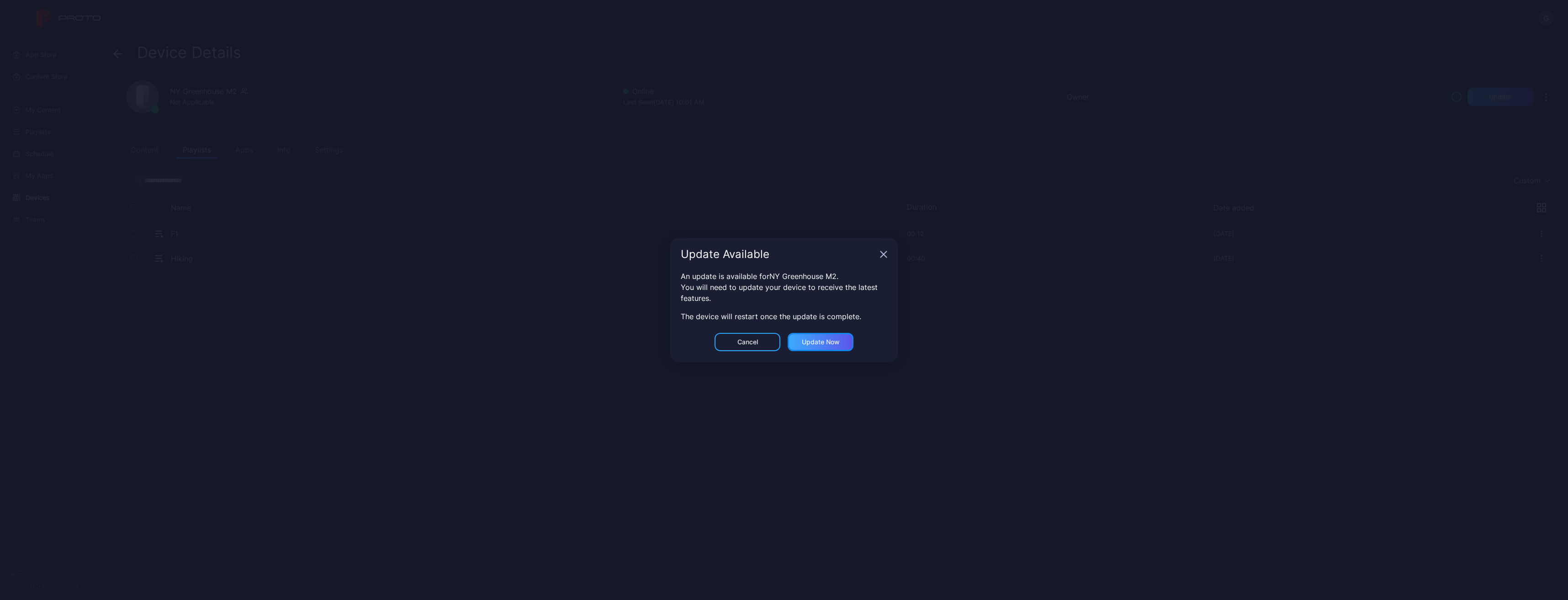
click at [824, 333] on div "Update now" at bounding box center [821, 342] width 66 height 18
click at [811, 337] on div "Ok" at bounding box center [784, 336] width 66 height 18
click at [775, 335] on div "Ok" at bounding box center [784, 336] width 66 height 18
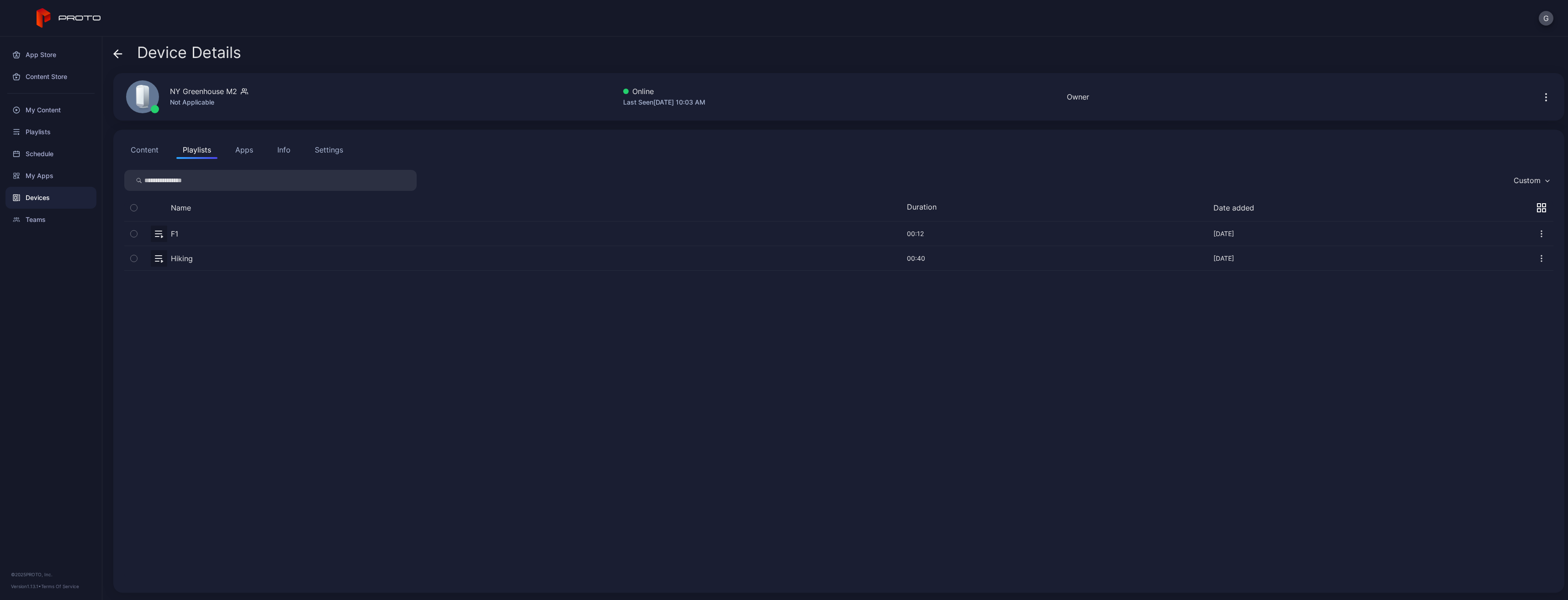
click at [191, 209] on button "Name" at bounding box center [181, 208] width 20 height 9
click at [191, 209] on button "Name" at bounding box center [184, 208] width 25 height 9
click at [183, 208] on button "Name" at bounding box center [184, 208] width 25 height 9
click at [1525, 182] on div "Name" at bounding box center [1531, 180] width 20 height 9
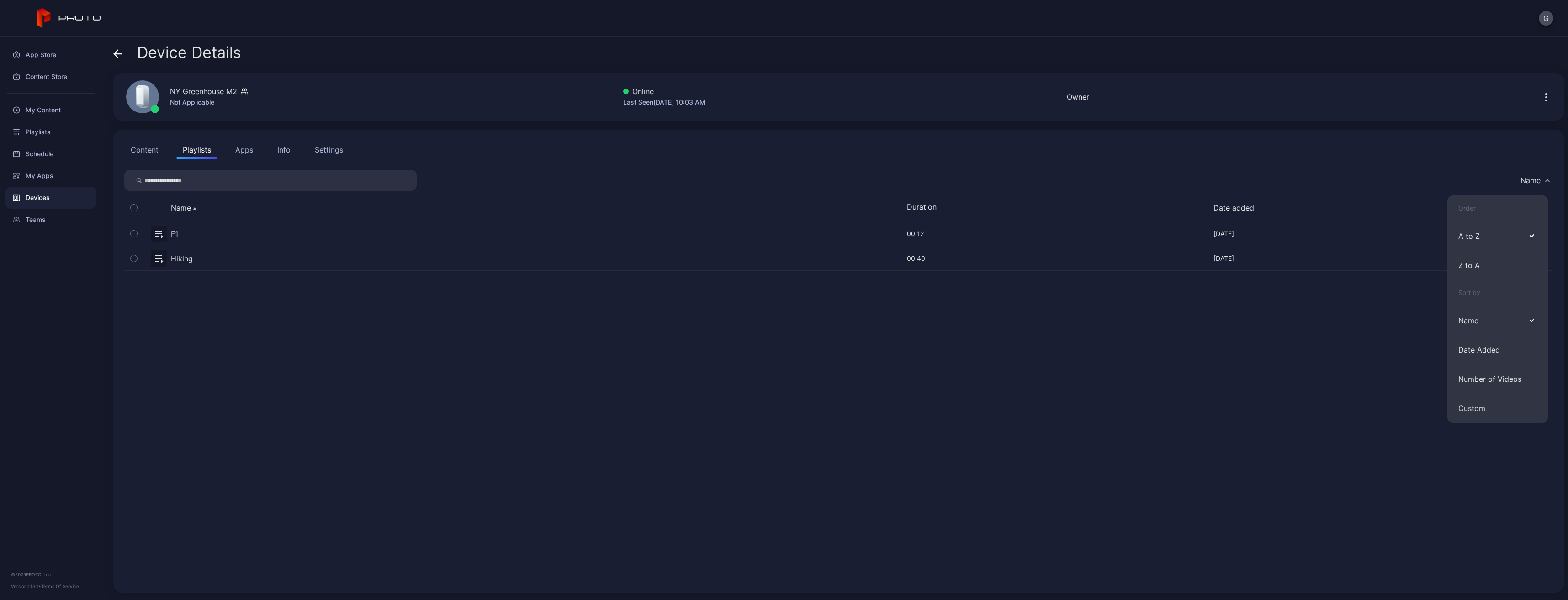
click at [1315, 163] on div "Content Playlists Apps Info Settings Name Name Duration Date added F1 [DATE] 00…" at bounding box center [838, 361] width 1451 height 463
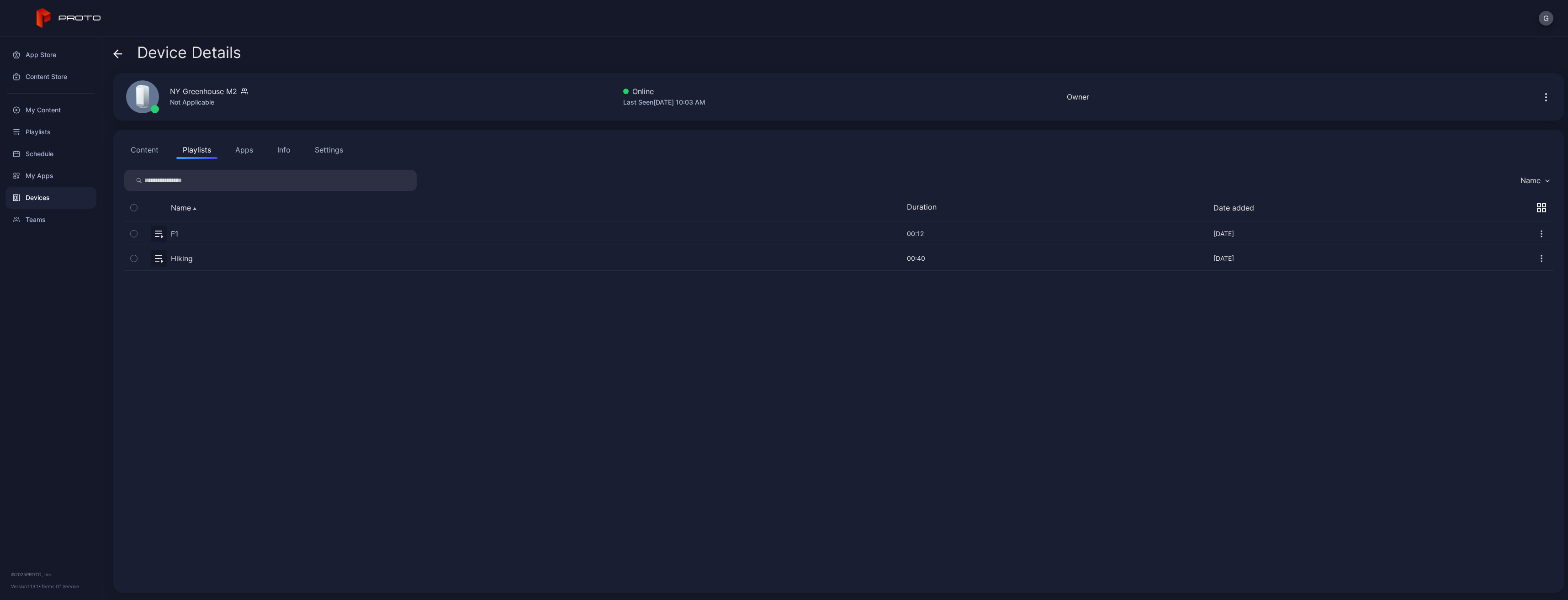
click at [141, 151] on button "Content" at bounding box center [144, 149] width 41 height 18
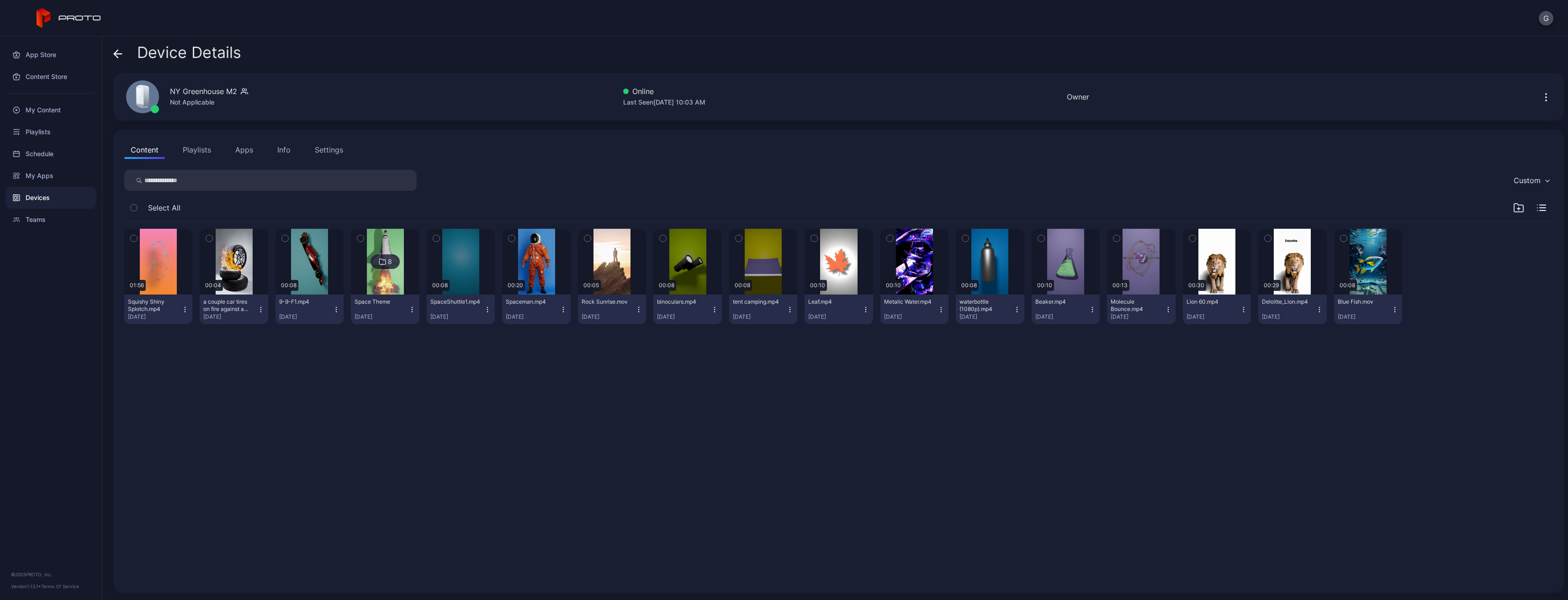
click at [136, 239] on icon "button" at bounding box center [134, 239] width 6 height 10
click at [889, 235] on button "button" at bounding box center [890, 238] width 19 height 19
click at [1513, 207] on icon "button" at bounding box center [1518, 208] width 11 height 11
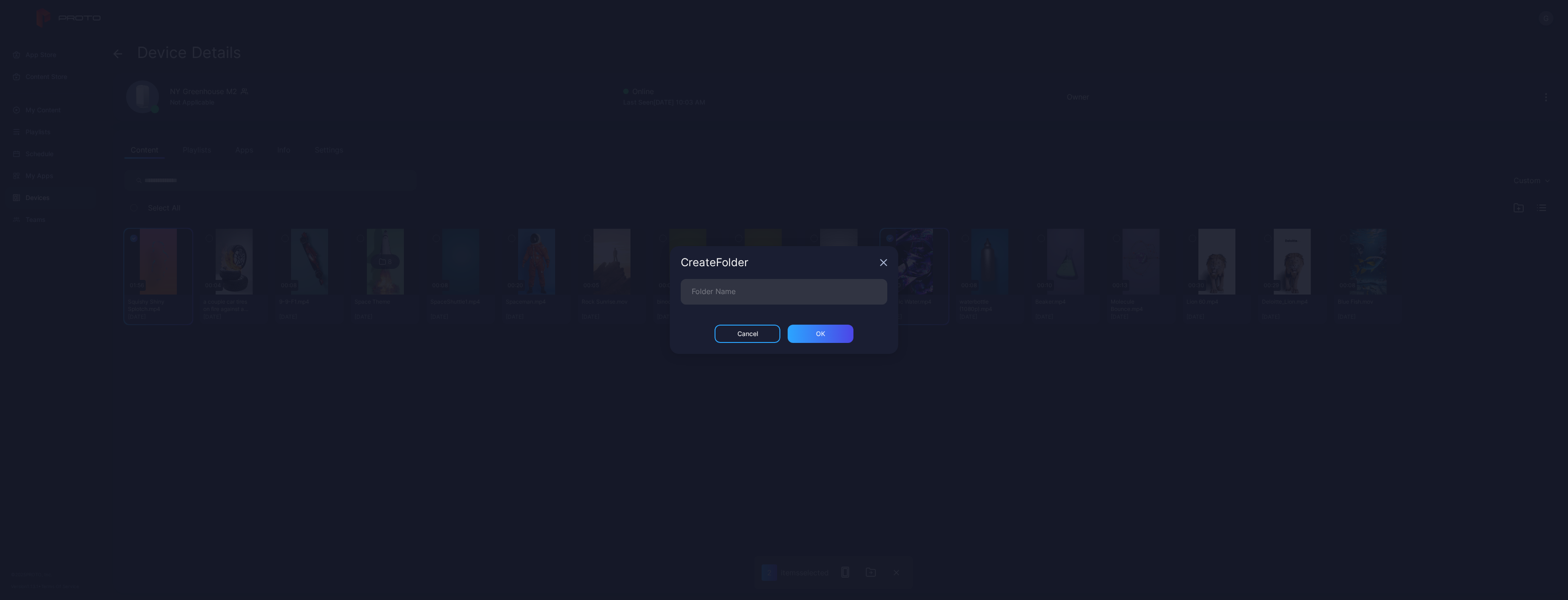
click at [880, 261] on icon "button" at bounding box center [883, 263] width 8 height 8
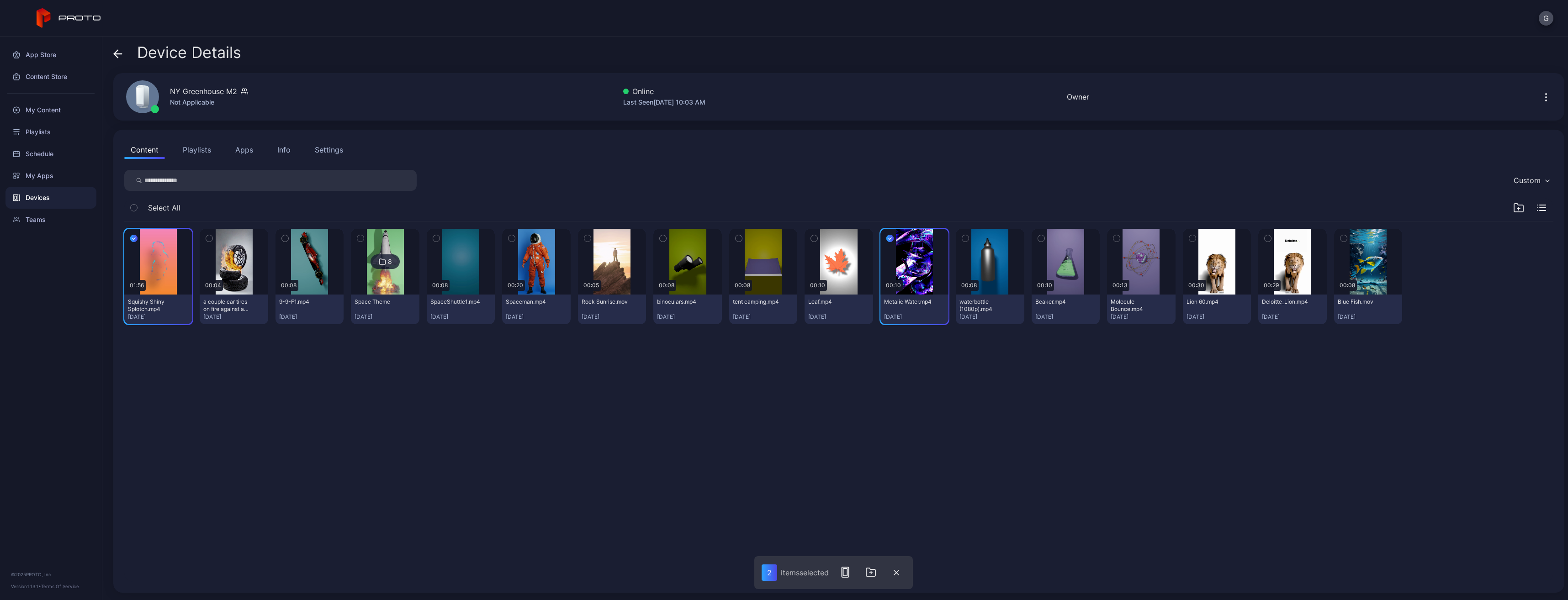
click at [1538, 196] on div "Custom Select All 01:56 Squishy Shiny Splotch.mp4 [DATE] 00:04 a couple car tir…" at bounding box center [838, 375] width 1429 height 412
click at [1536, 204] on div "Select All" at bounding box center [838, 209] width 1429 height 23
click at [1540, 208] on icon "button" at bounding box center [1542, 208] width 6 height 0
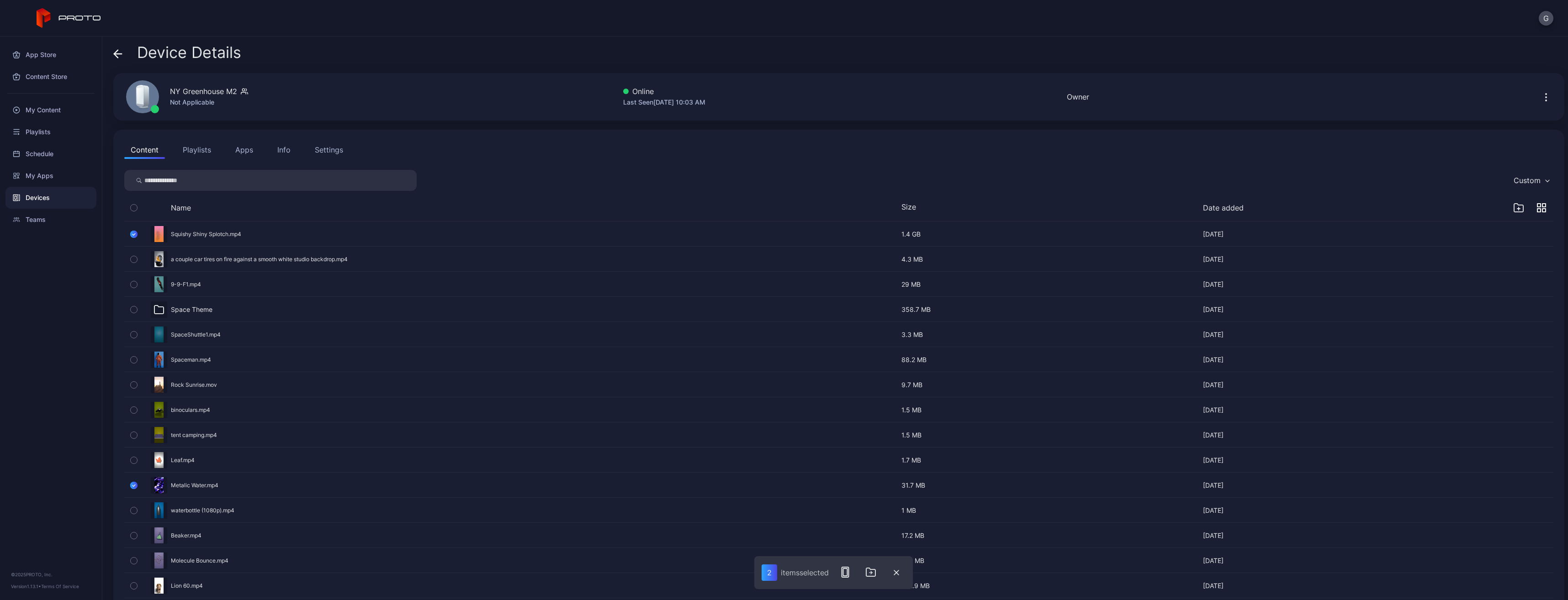
click at [1537, 208] on icon "button" at bounding box center [1541, 208] width 9 height 9
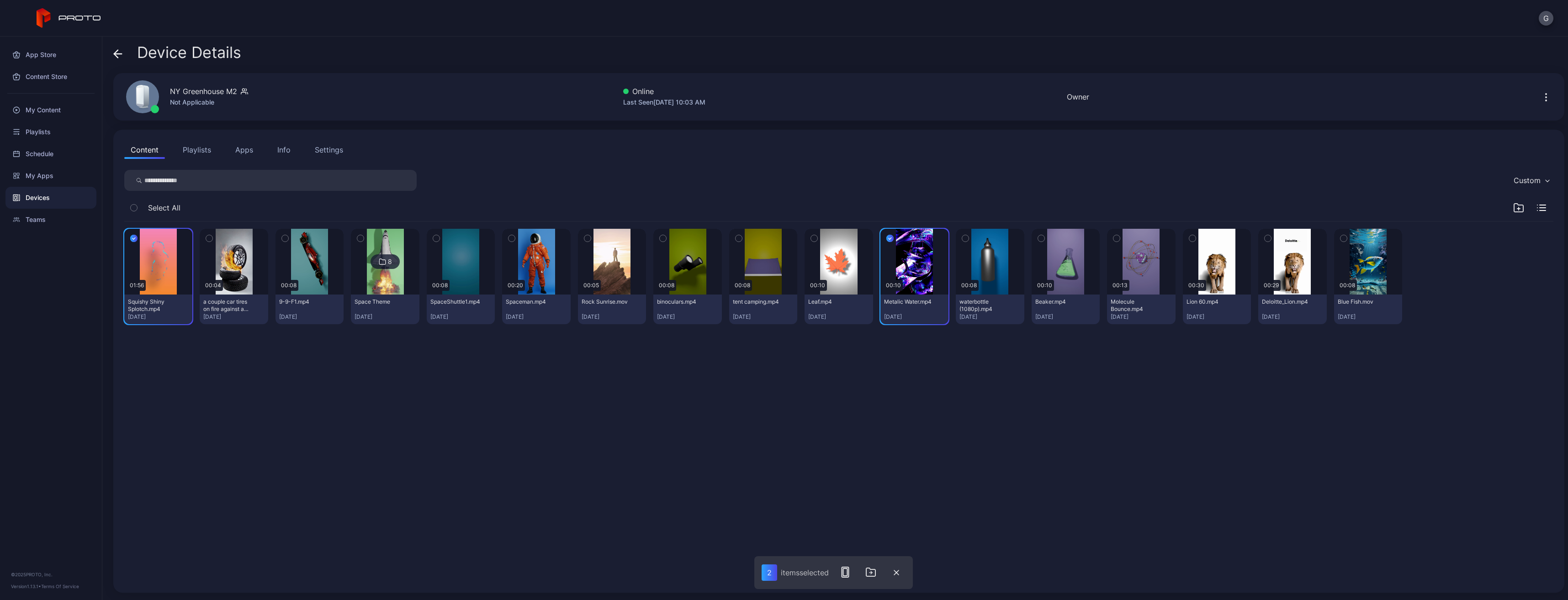
click at [887, 237] on icon "button" at bounding box center [890, 239] width 8 height 10
click at [133, 237] on icon "button" at bounding box center [134, 239] width 8 height 10
click at [198, 156] on button "Playlists" at bounding box center [196, 149] width 41 height 18
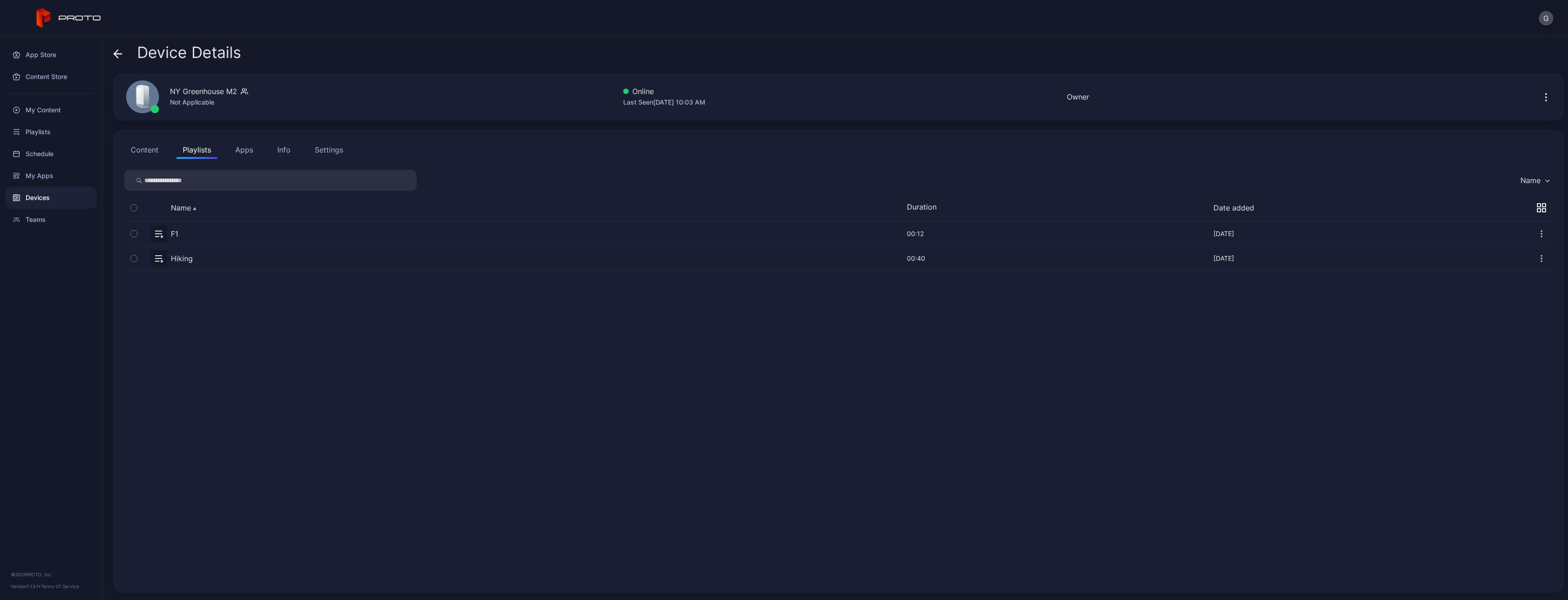
click at [168, 235] on button "button" at bounding box center [838, 234] width 1429 height 24
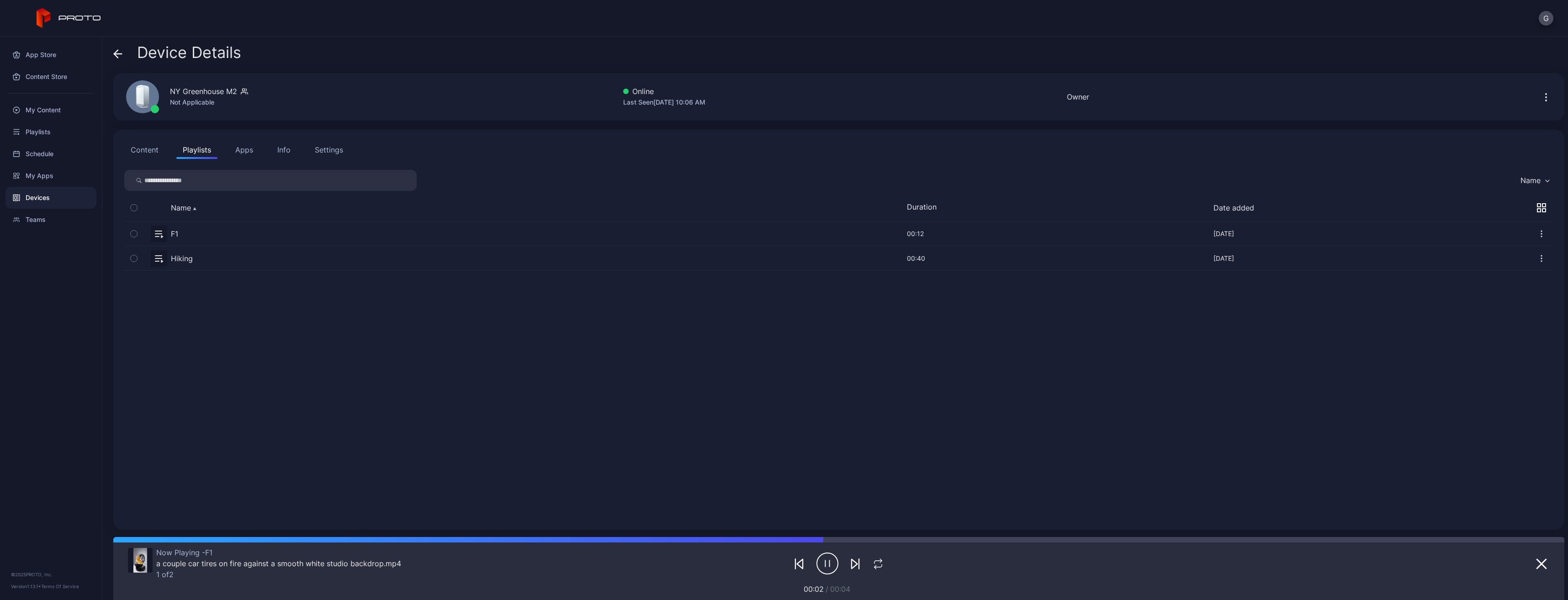
click at [817, 563] on icon "button" at bounding box center [827, 563] width 21 height 21
click at [243, 153] on button "Apps" at bounding box center [244, 149] width 30 height 18
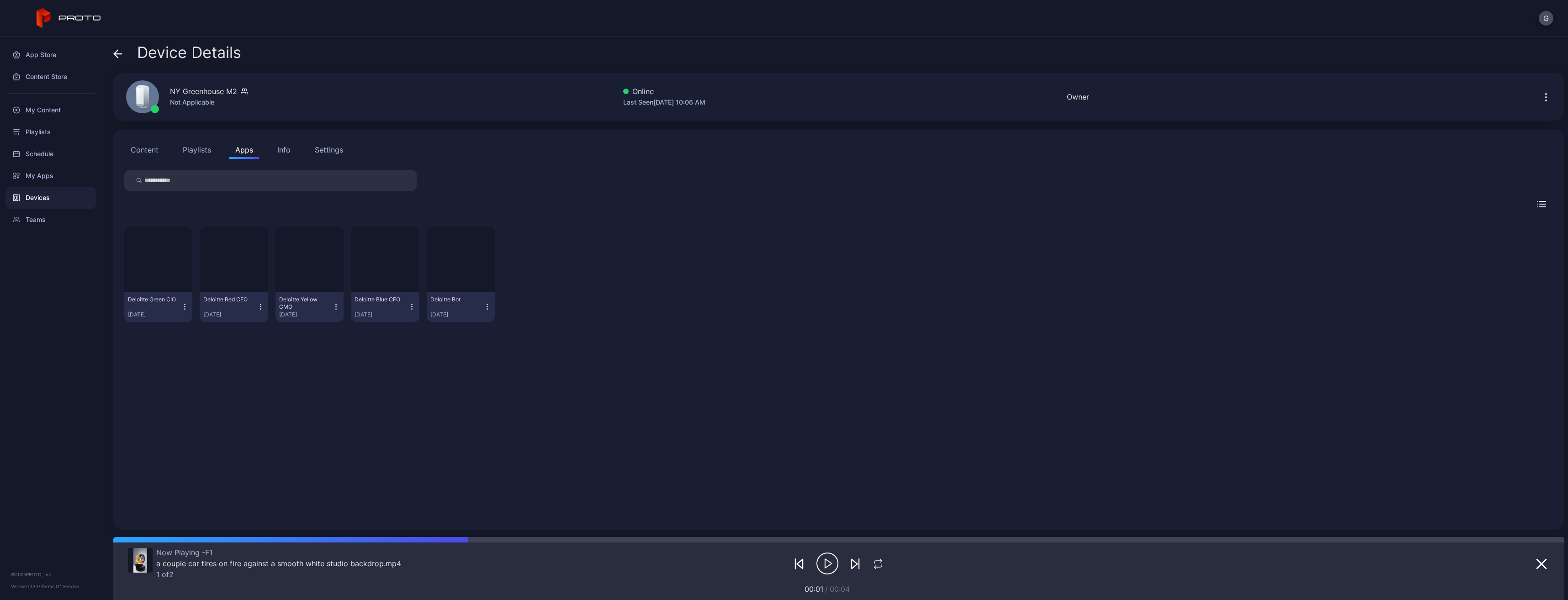
drag, startPoint x: 280, startPoint y: 150, endPoint x: 358, endPoint y: 146, distance: 78.1
click at [281, 150] on div "Info" at bounding box center [284, 149] width 13 height 11
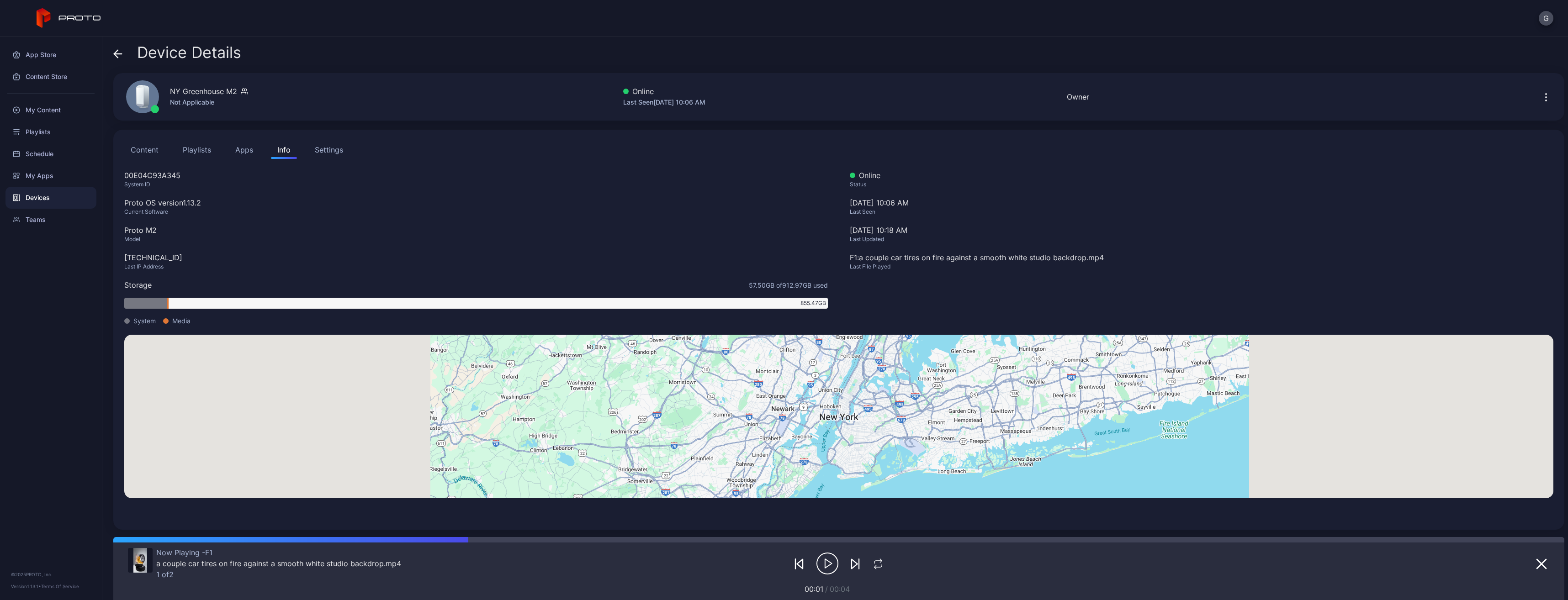
click at [313, 151] on button "Settings" at bounding box center [329, 149] width 41 height 18
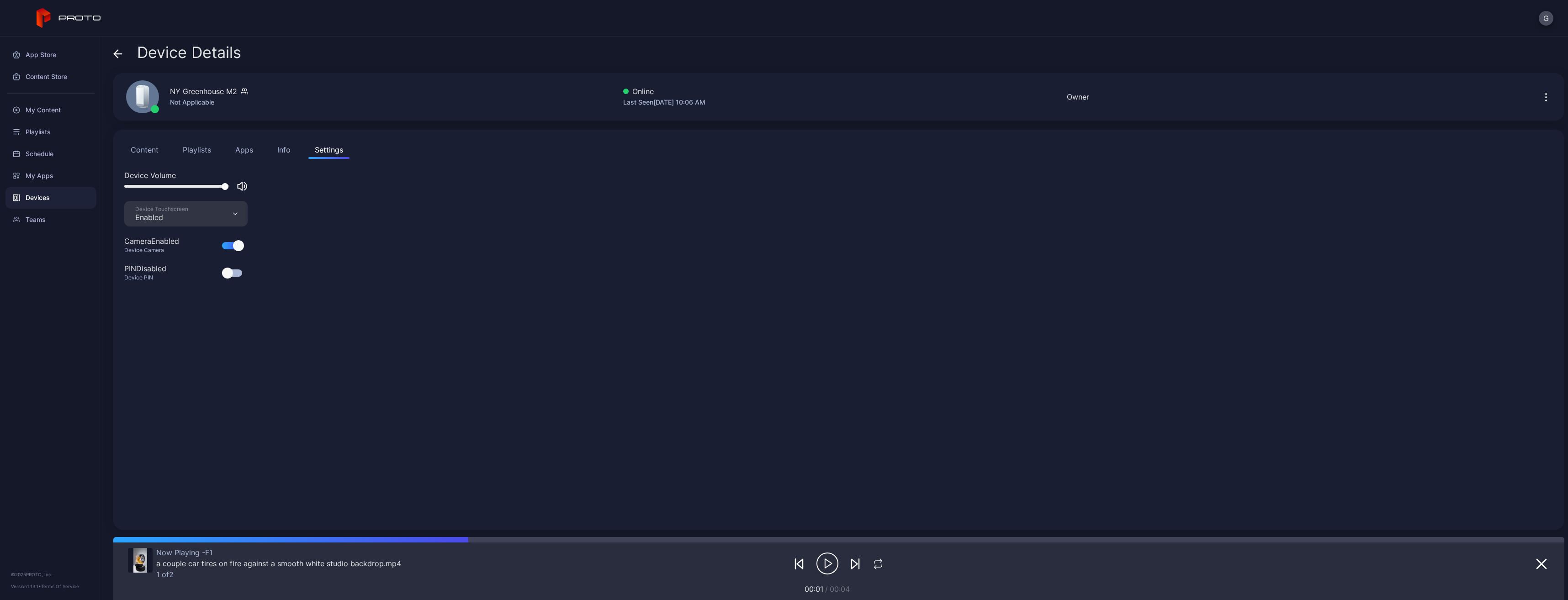
click at [186, 158] on button "Playlists" at bounding box center [196, 149] width 41 height 18
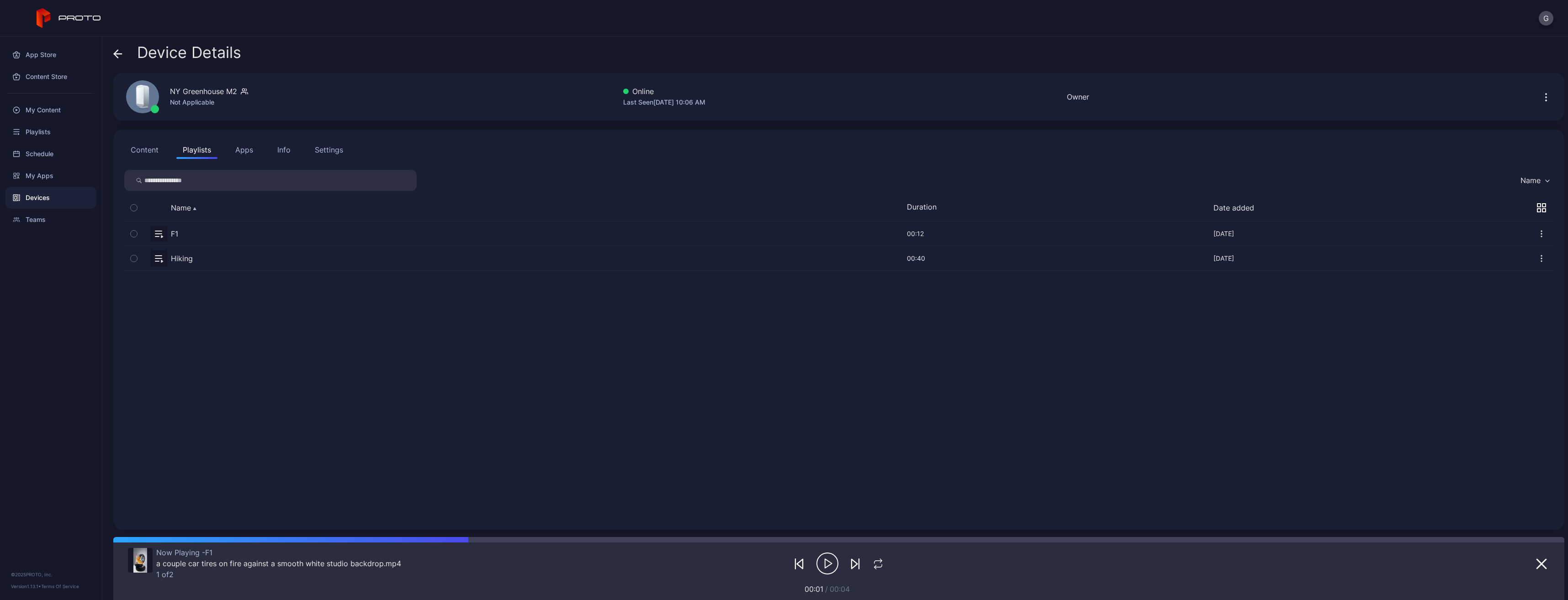
click at [1533, 101] on div at bounding box center [1548, 97] width 29 height 18
click at [1541, 96] on icon "button" at bounding box center [1546, 97] width 11 height 11
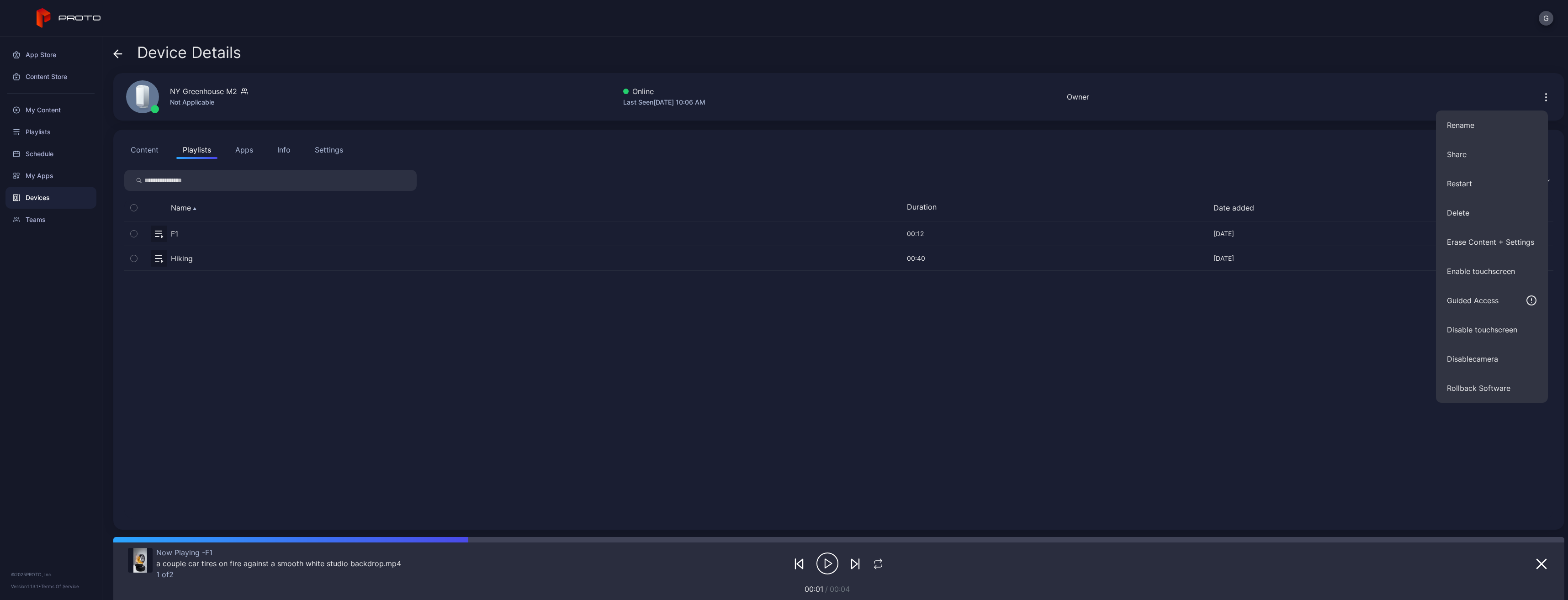
click at [1157, 464] on div "F1 [DATE] 00:12 Sep 15, 2025 Hiking [DATE] 00:40 Aug 13, 2025" at bounding box center [838, 370] width 1429 height 297
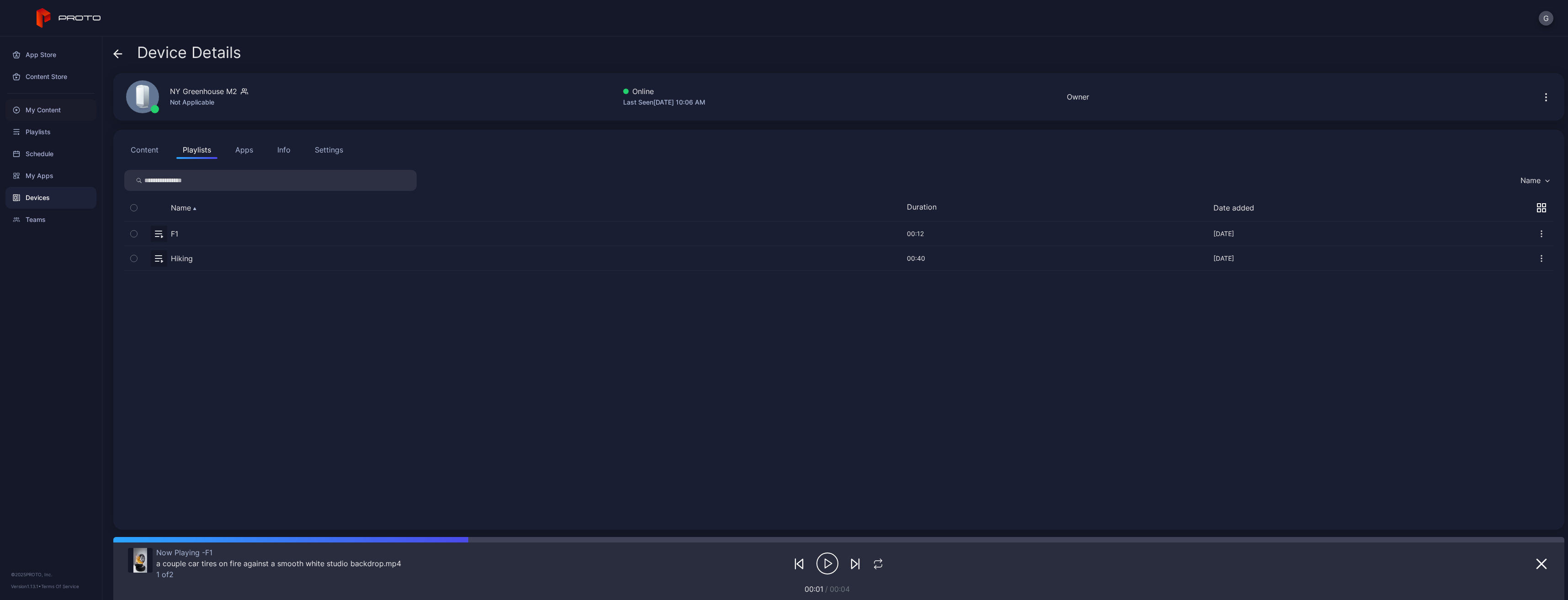
click at [49, 116] on div "My Content" at bounding box center [51, 110] width 91 height 22
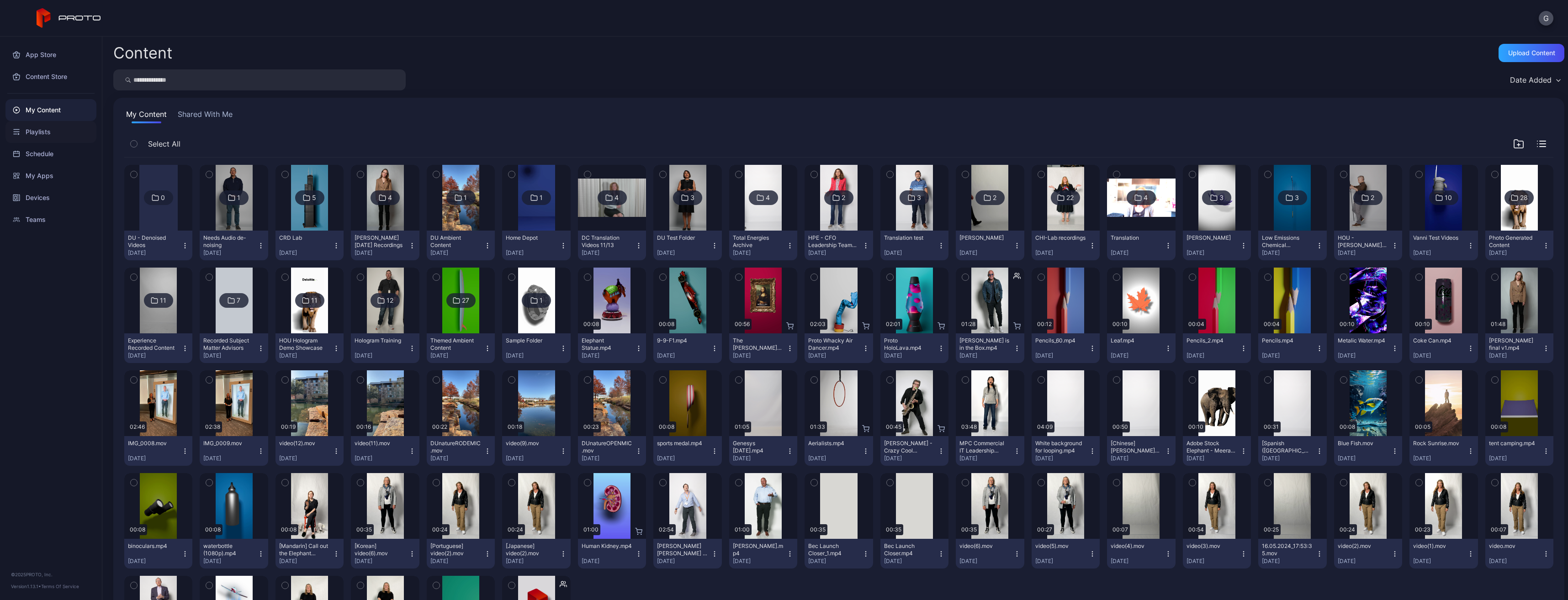
click at [56, 134] on div "Playlists" at bounding box center [51, 132] width 91 height 22
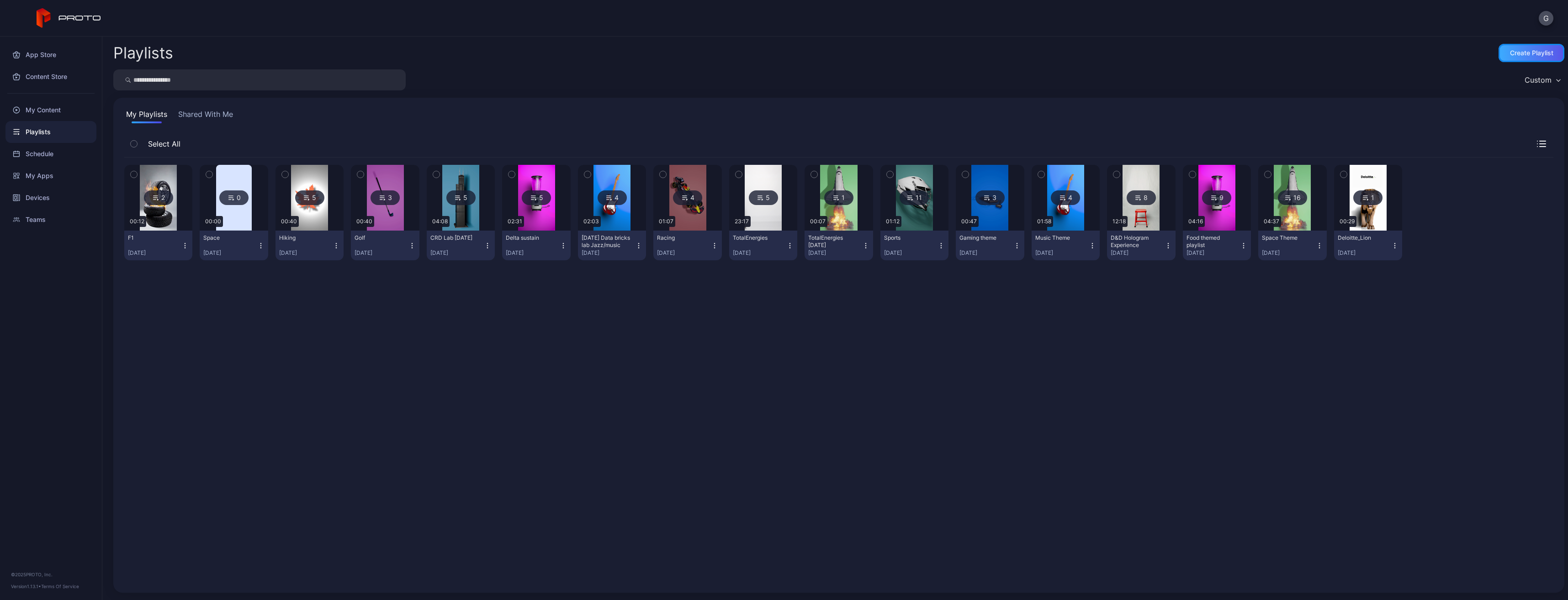
click at [1513, 52] on div "Create Playlist" at bounding box center [1531, 53] width 44 height 8
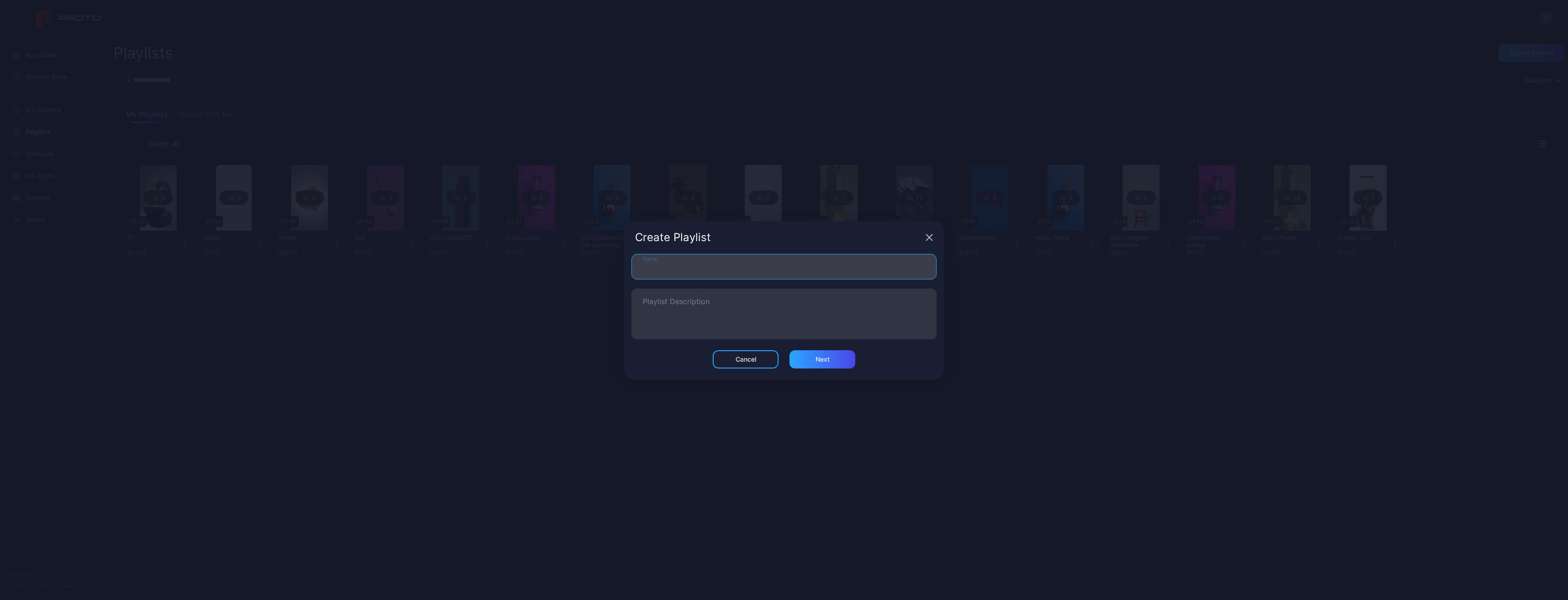
click at [729, 270] on input "Name" at bounding box center [784, 266] width 305 height 25
paste input "**********"
type input "**********"
drag, startPoint x: 880, startPoint y: 266, endPoint x: 621, endPoint y: 259, distance: 259.1
click at [621, 259] on div "**********" at bounding box center [784, 300] width 1568 height 600
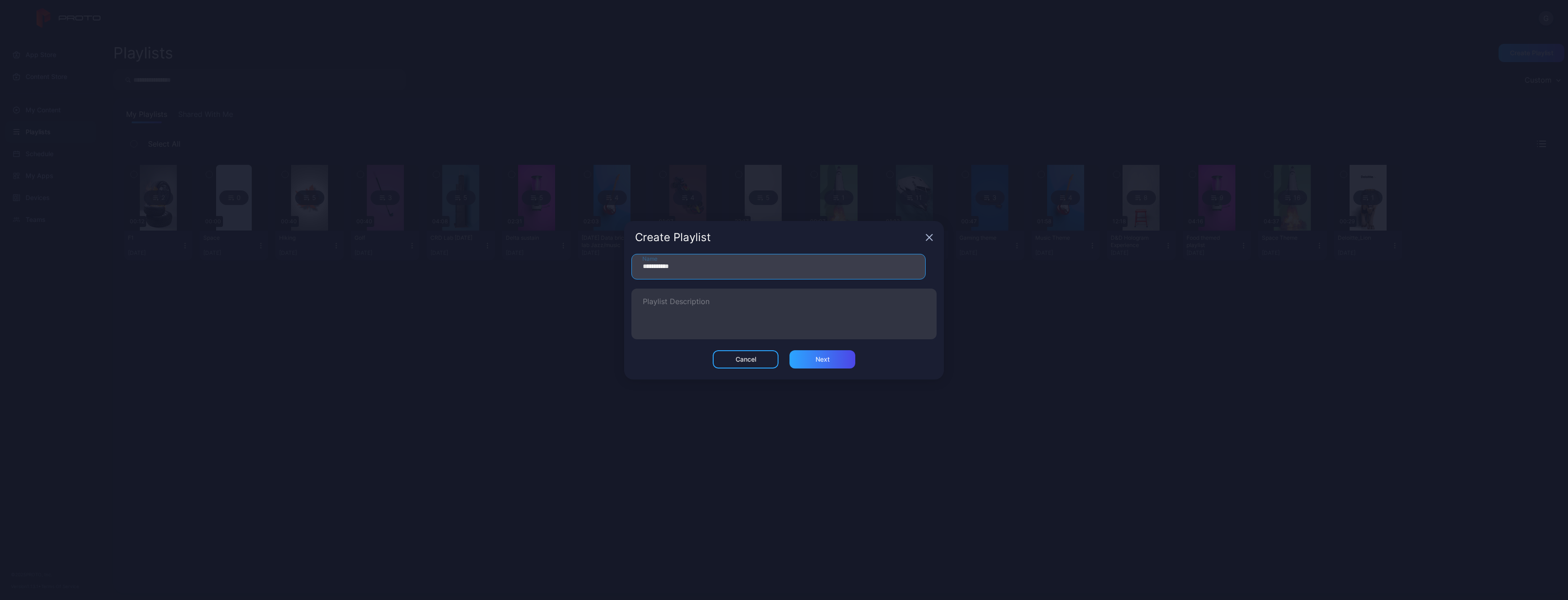
drag, startPoint x: 666, startPoint y: 268, endPoint x: 674, endPoint y: 258, distance: 12.8
click at [674, 258] on input "**********" at bounding box center [778, 266] width 294 height 25
type input "*"
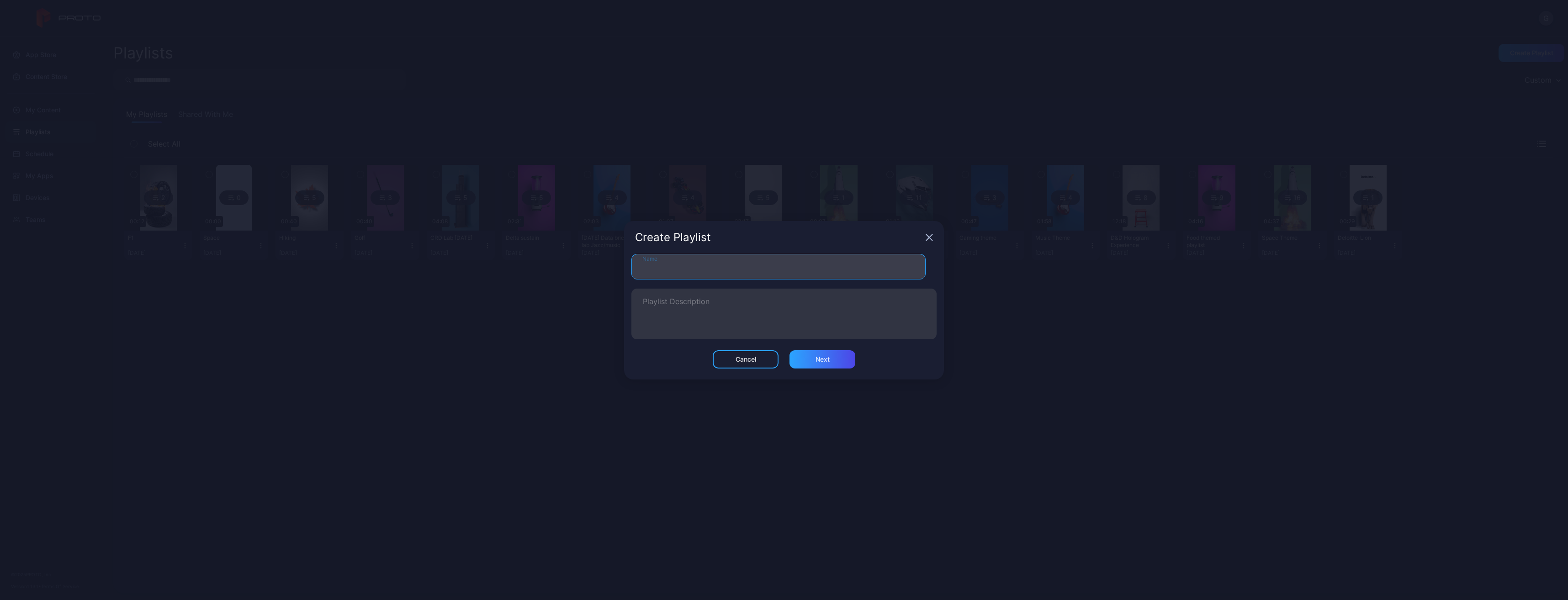
paste input "**********"
click at [831, 354] on div "Next" at bounding box center [823, 359] width 66 height 18
type input "**********"
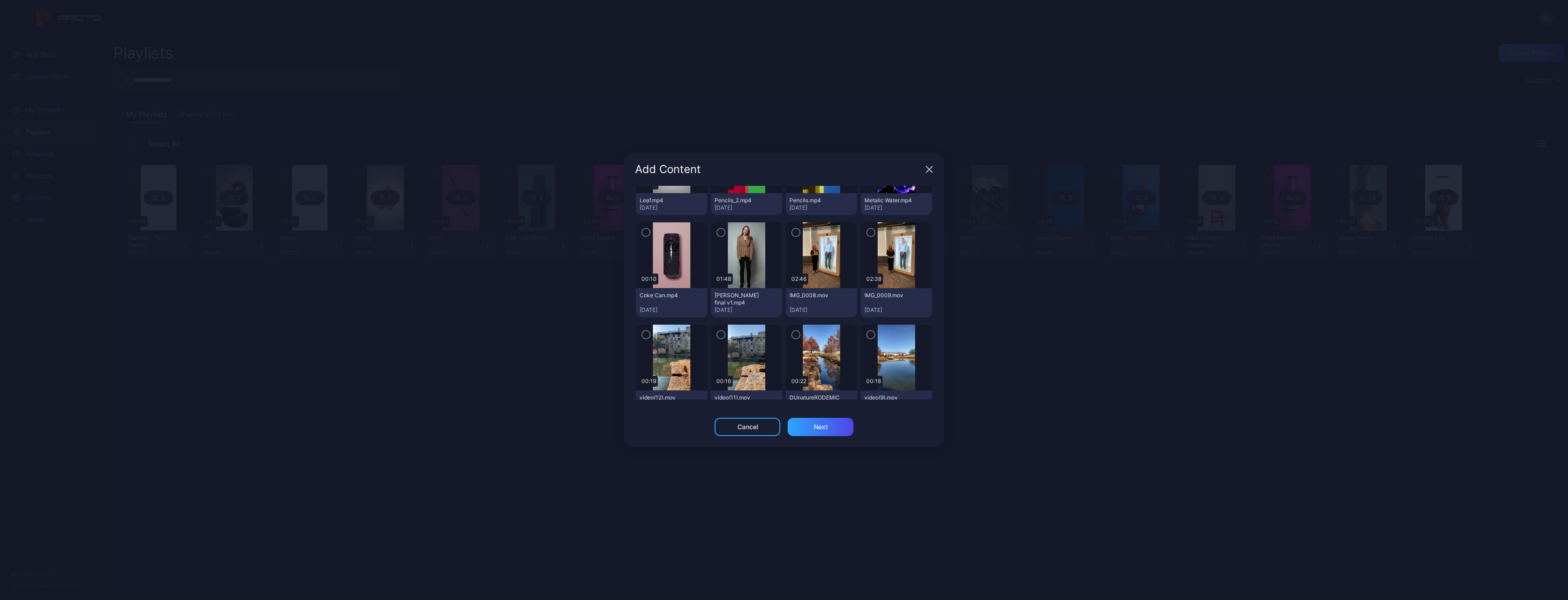
scroll to position [822, 0]
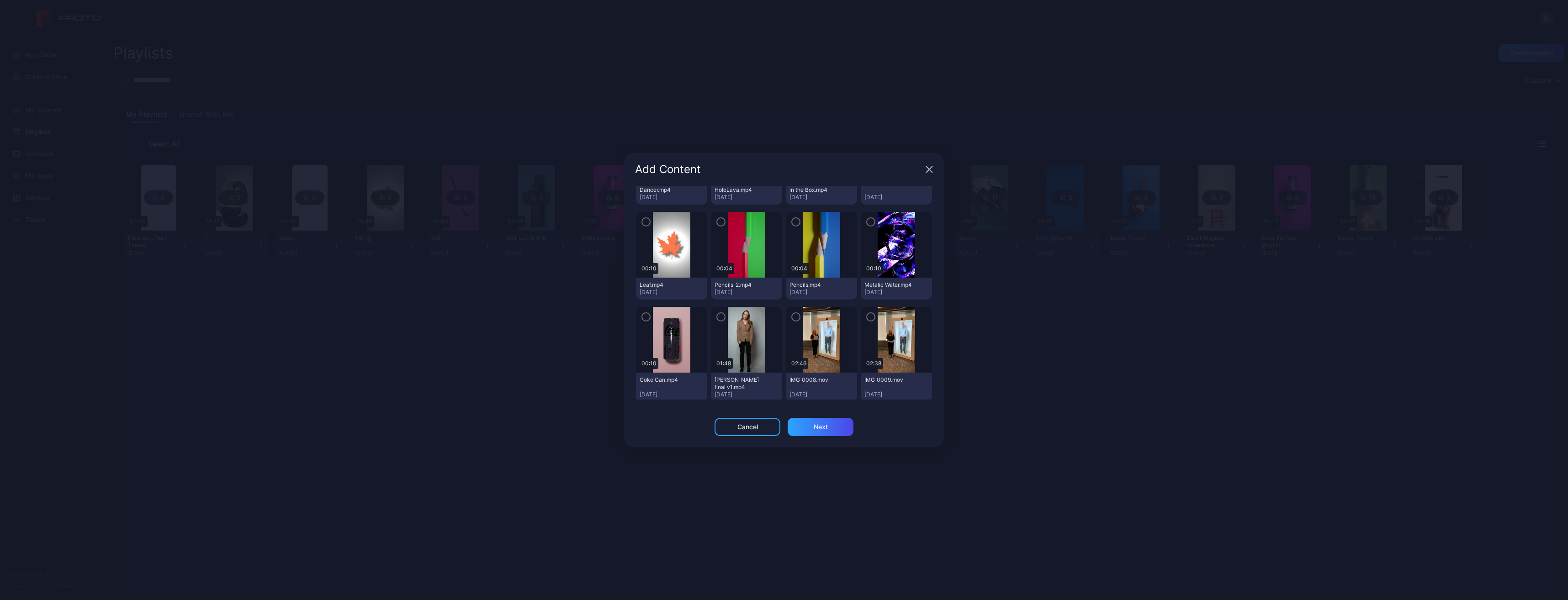
click at [866, 224] on div "button" at bounding box center [871, 222] width 9 height 9
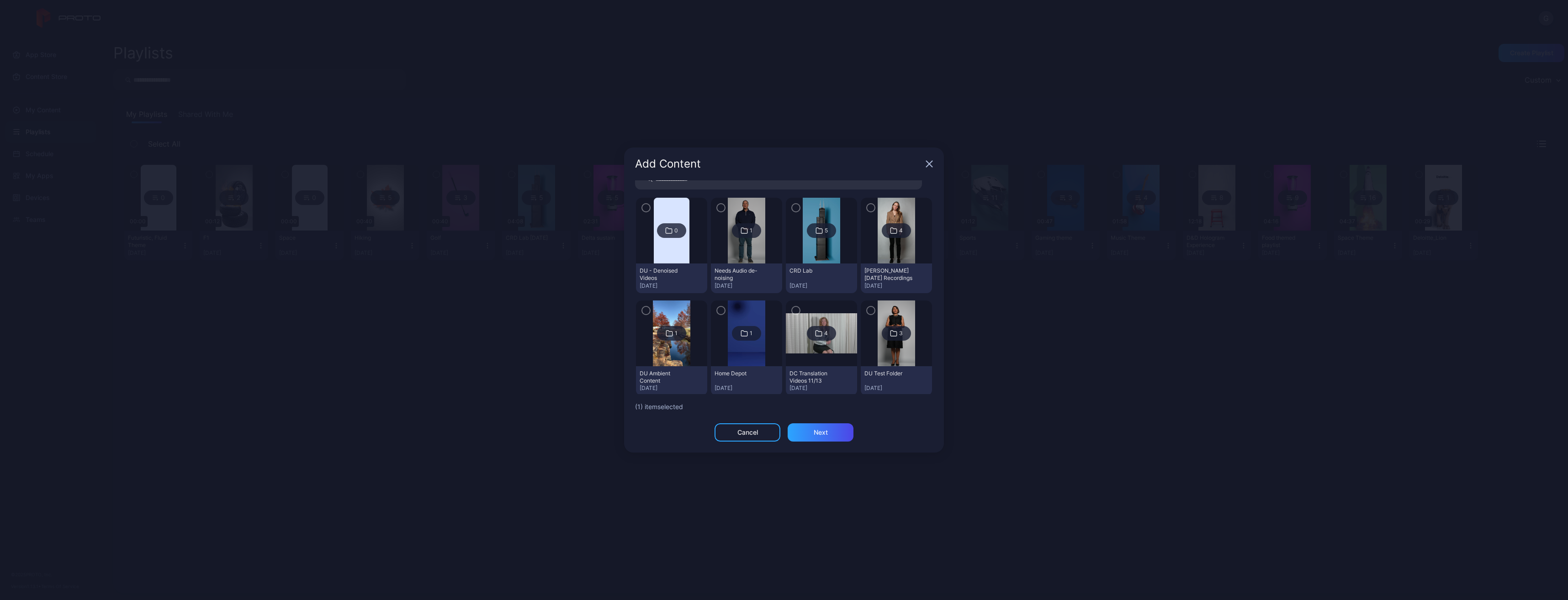
scroll to position [0, 0]
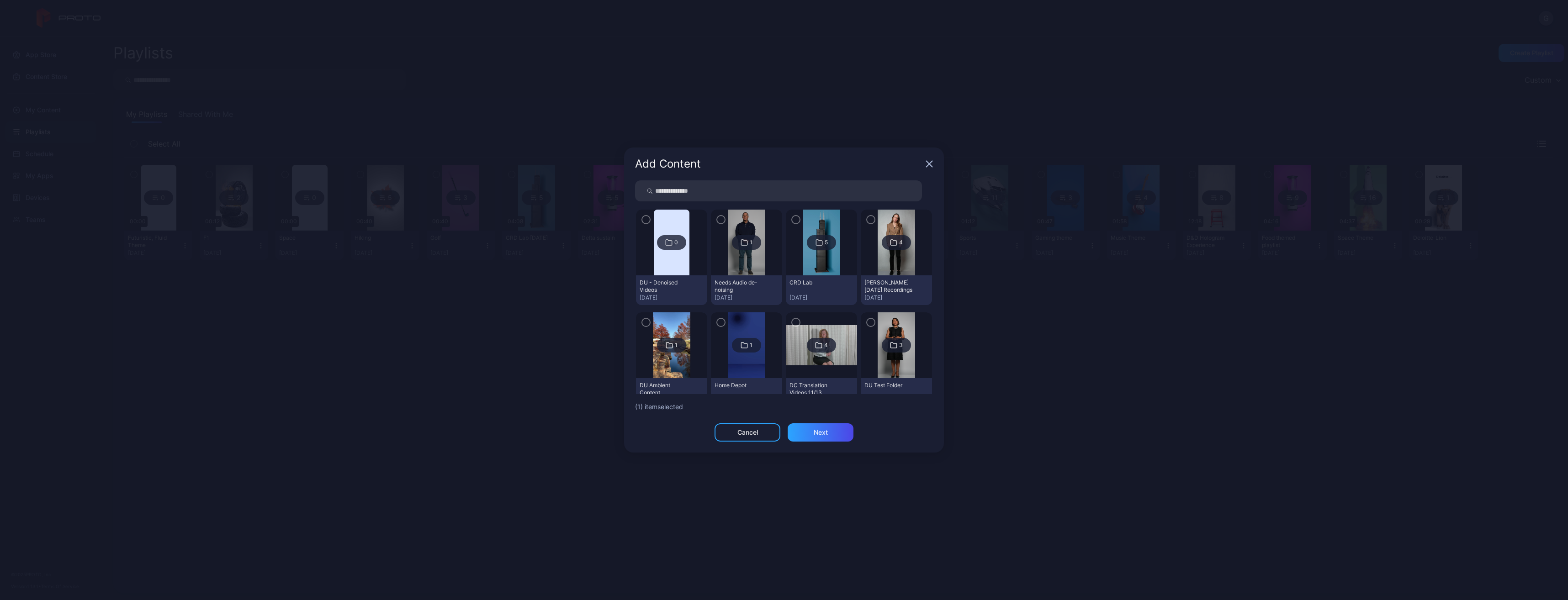
click at [693, 194] on input "search" at bounding box center [778, 191] width 287 height 21
click at [839, 430] on div "Next" at bounding box center [821, 432] width 66 height 18
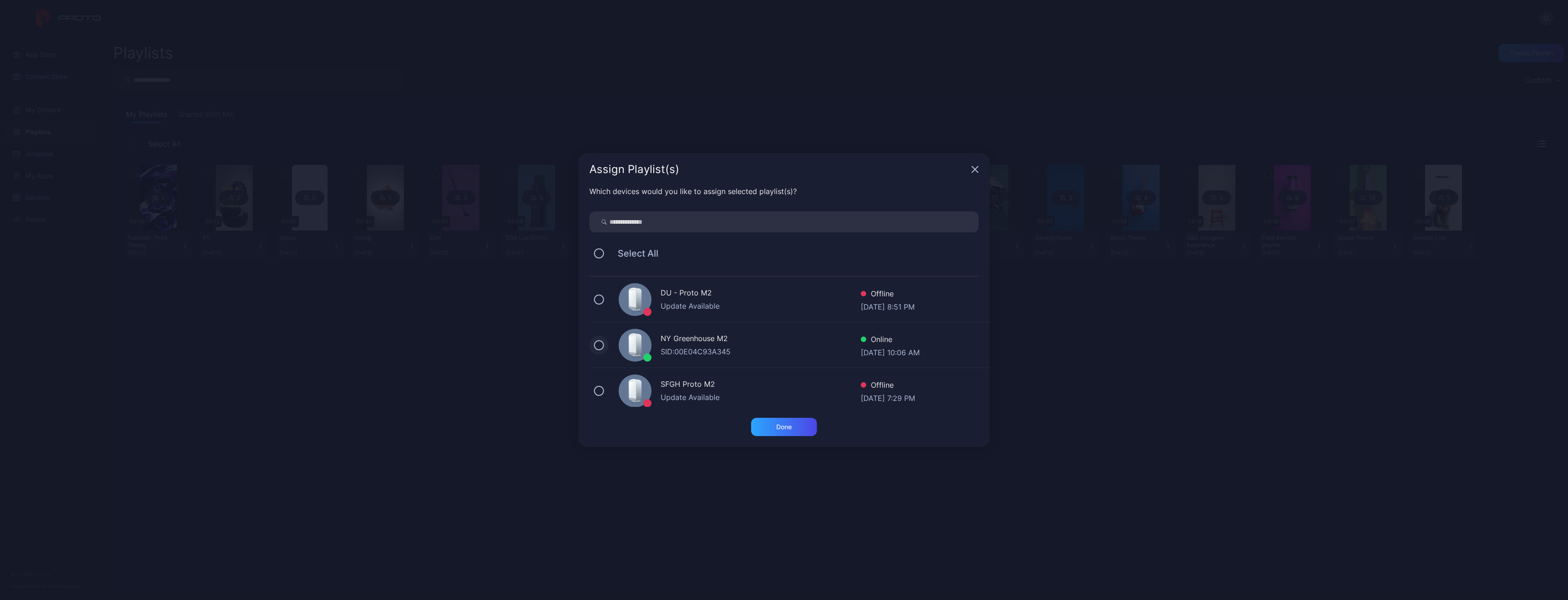
click at [598, 347] on button at bounding box center [599, 345] width 10 height 10
click at [759, 427] on div "Done" at bounding box center [784, 427] width 66 height 18
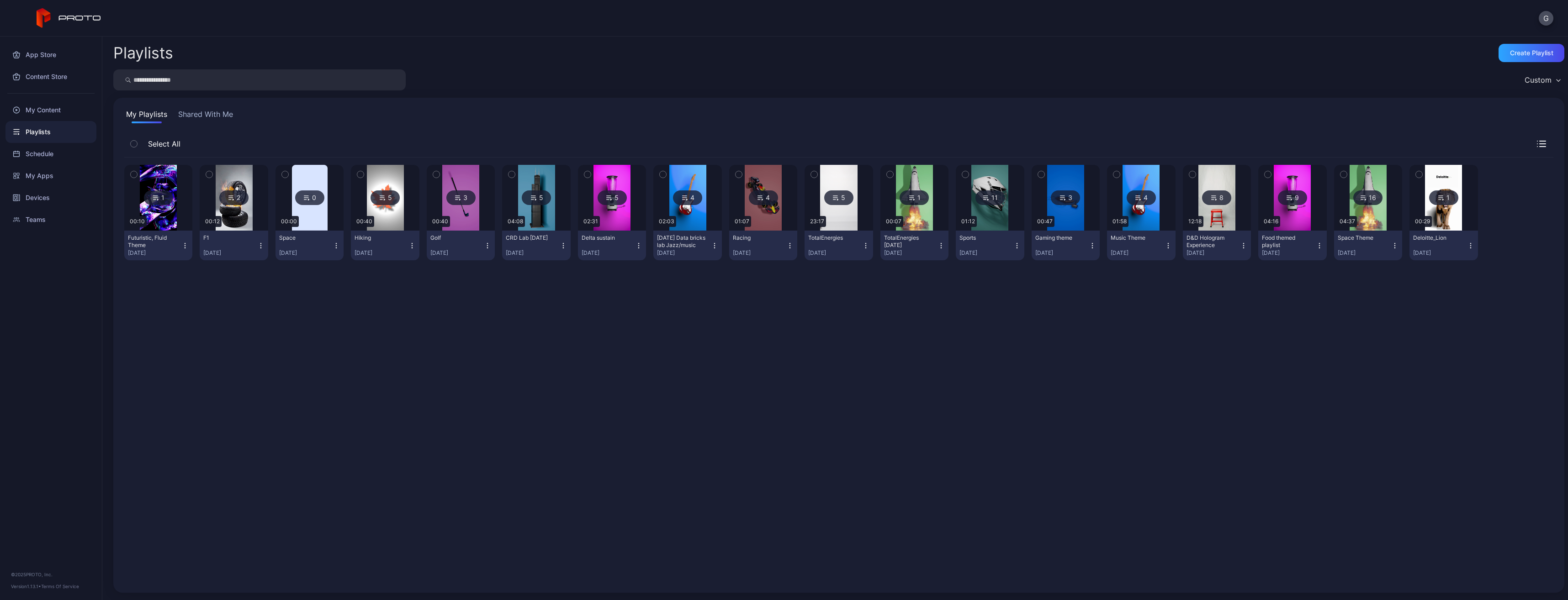
click at [150, 216] on img at bounding box center [158, 197] width 37 height 66
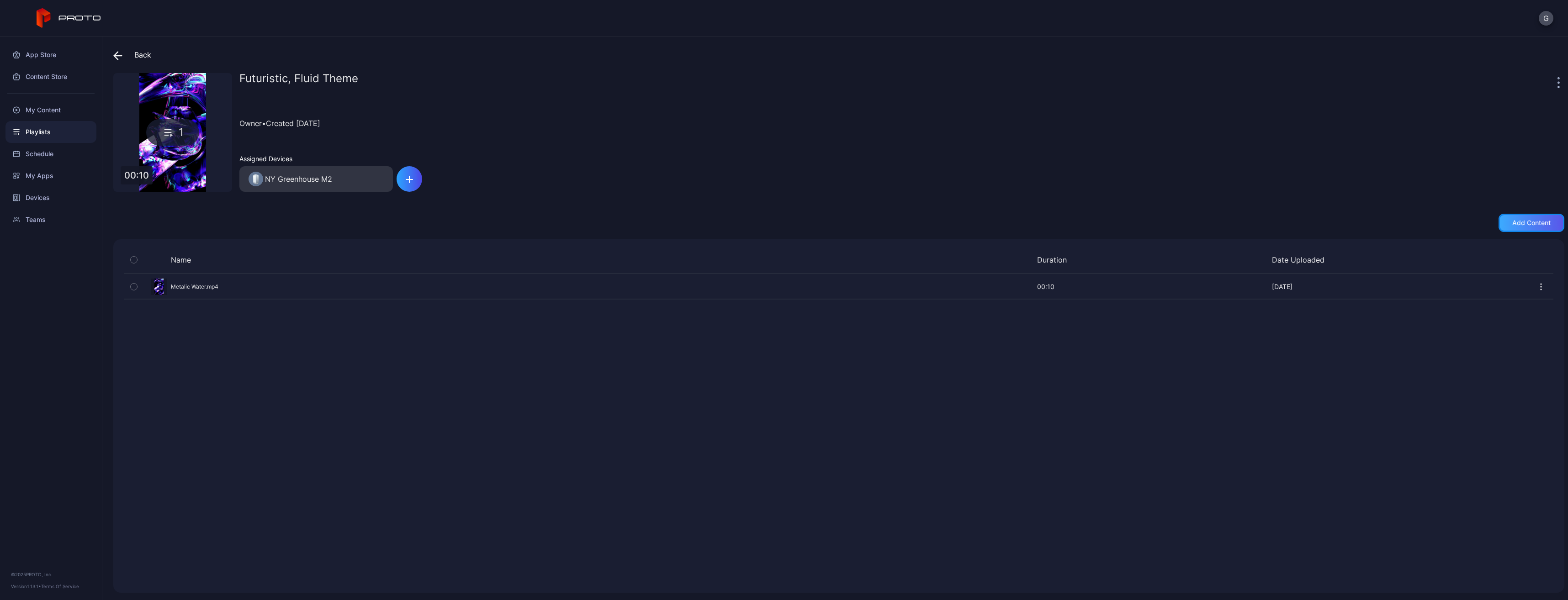
click at [1519, 217] on div "Add content" at bounding box center [1531, 223] width 66 height 18
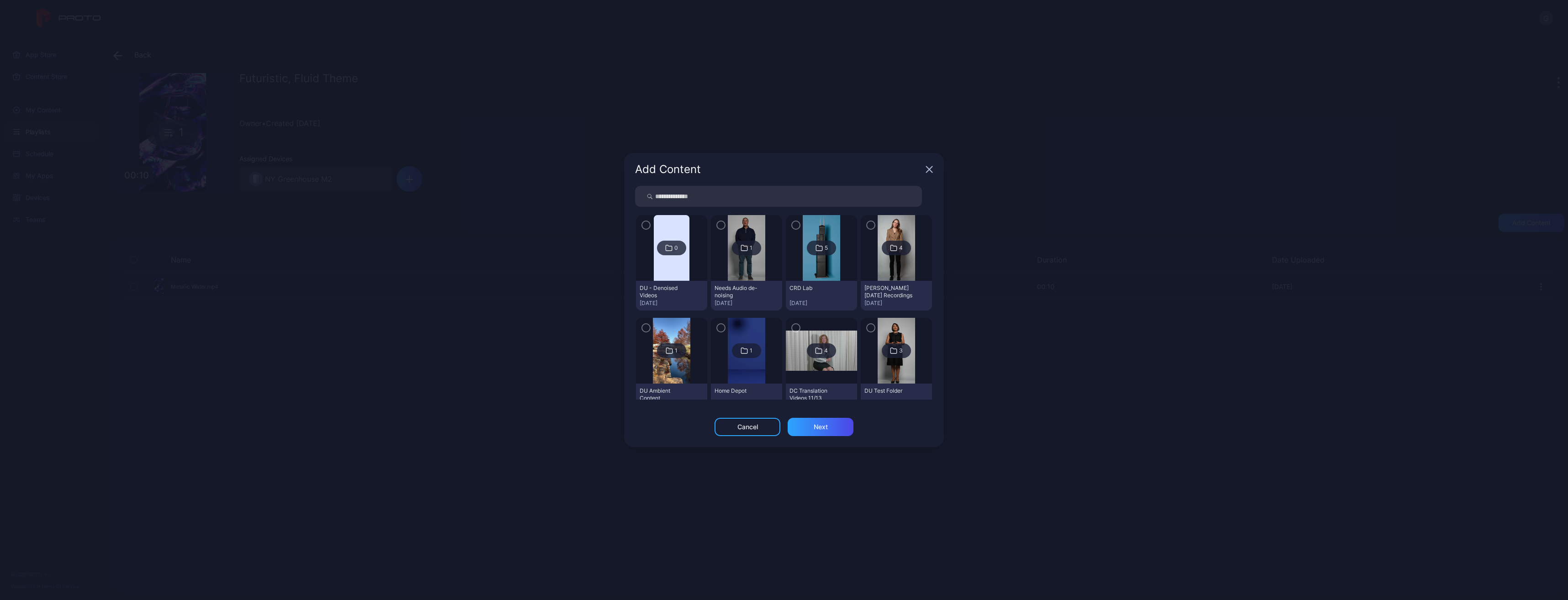
click at [719, 199] on input "search" at bounding box center [778, 196] width 287 height 21
paste input "**********"
drag, startPoint x: 754, startPoint y: 198, endPoint x: 685, endPoint y: 197, distance: 69.0
click at [685, 197] on input "**********" at bounding box center [778, 196] width 287 height 21
type input "*"
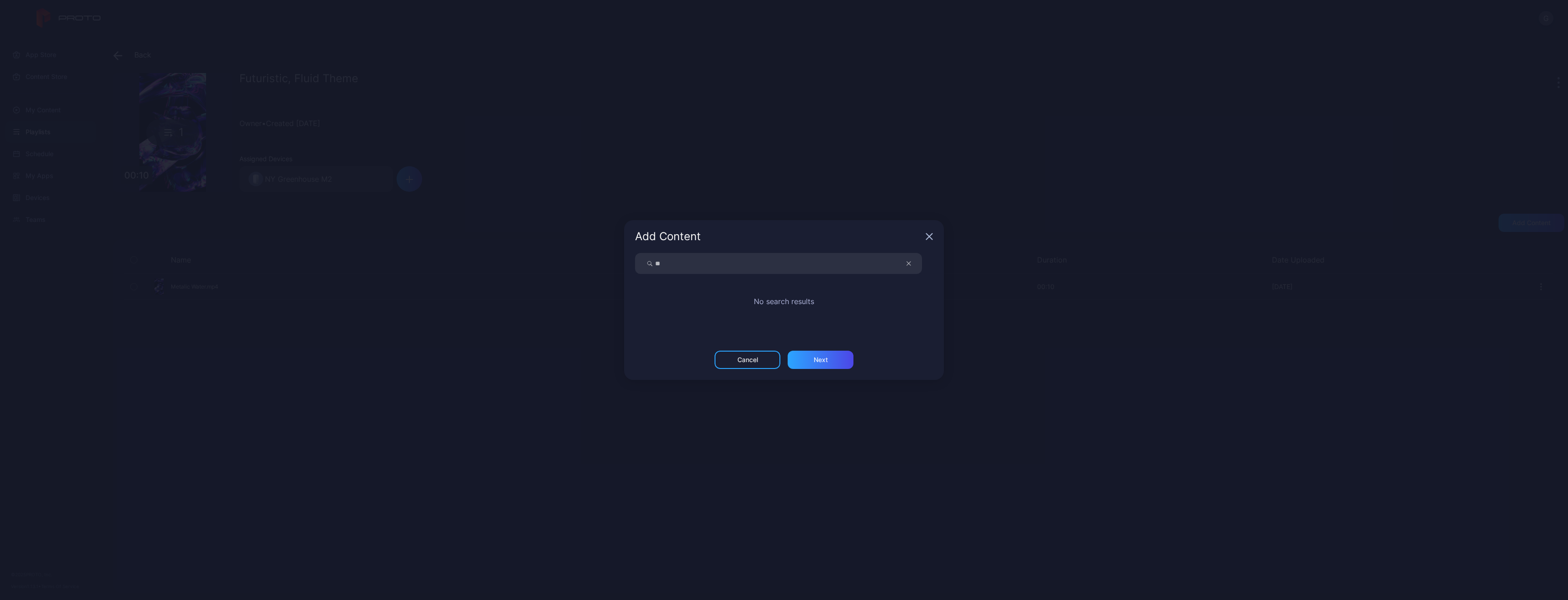
type input "*"
click at [792, 265] on input "*******" at bounding box center [778, 263] width 287 height 21
type input "*******"
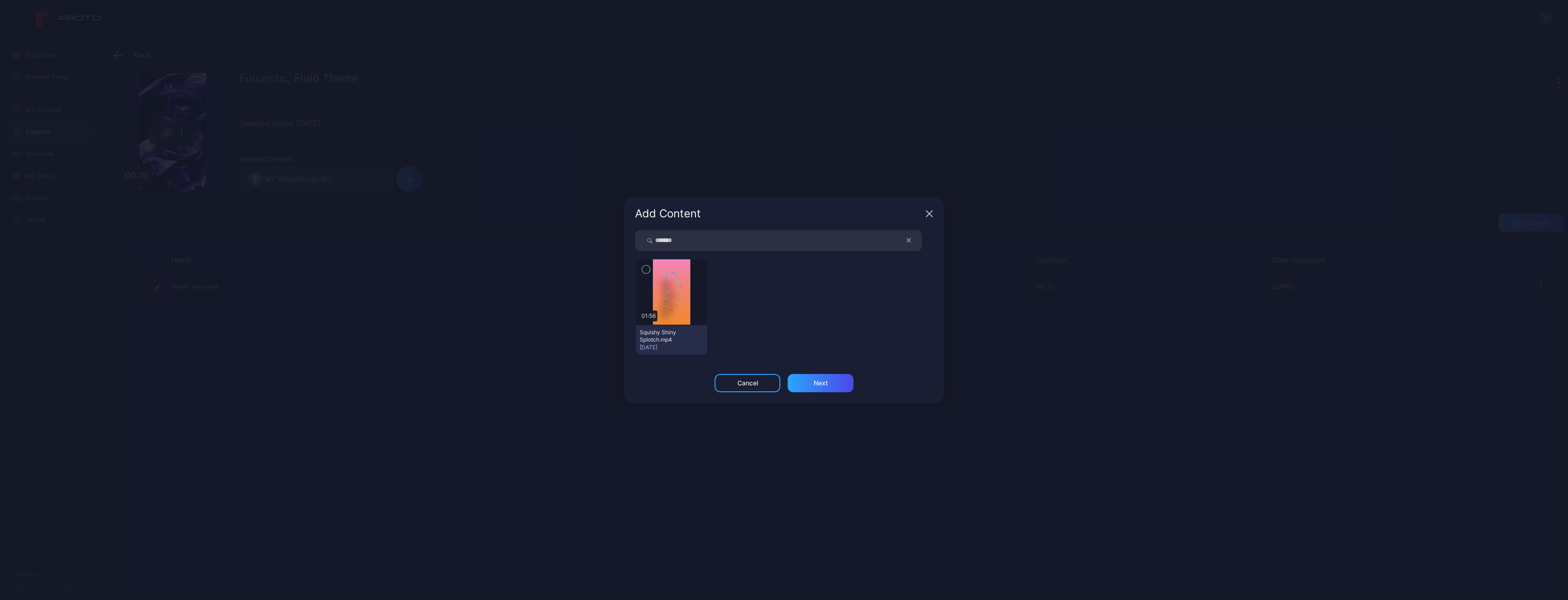
click at [647, 266] on icon "button" at bounding box center [646, 270] width 8 height 10
click at [812, 382] on div "Next" at bounding box center [821, 389] width 66 height 18
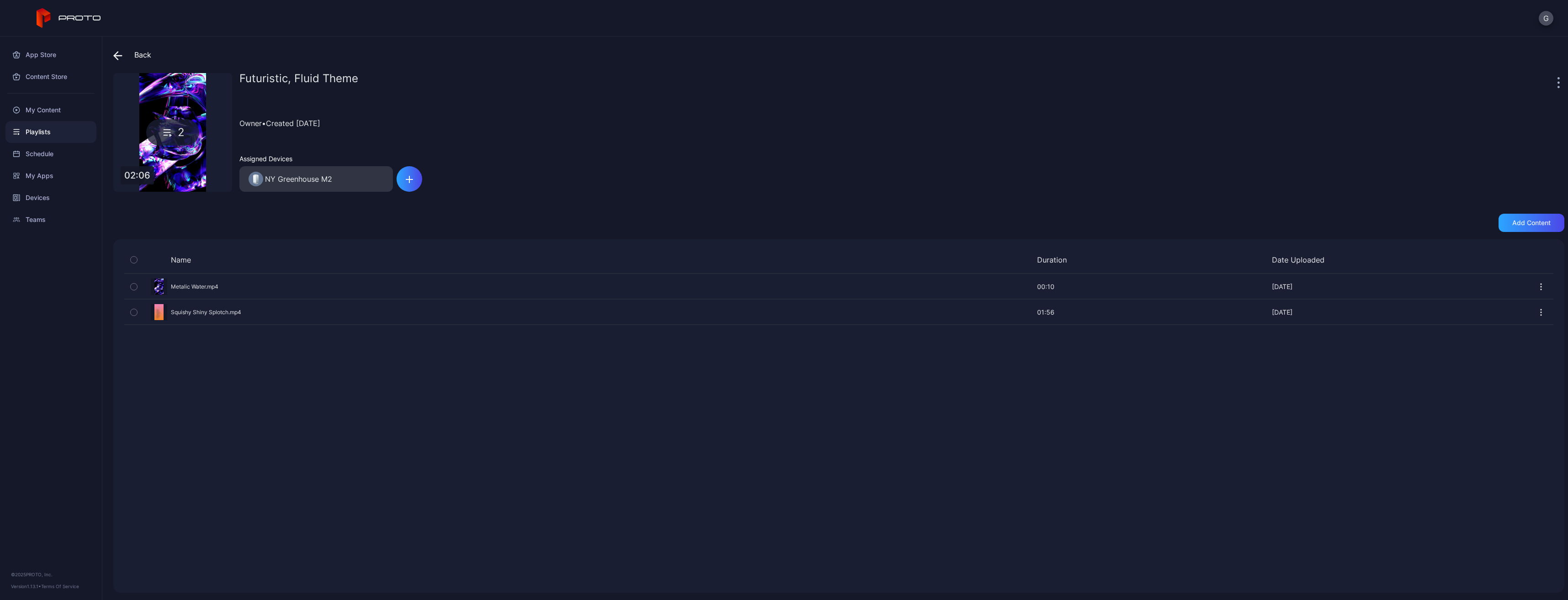
click at [426, 116] on div "Owner • Created [DATE]" at bounding box center [902, 123] width 1325 height 42
click at [123, 57] on span at bounding box center [120, 55] width 14 height 16
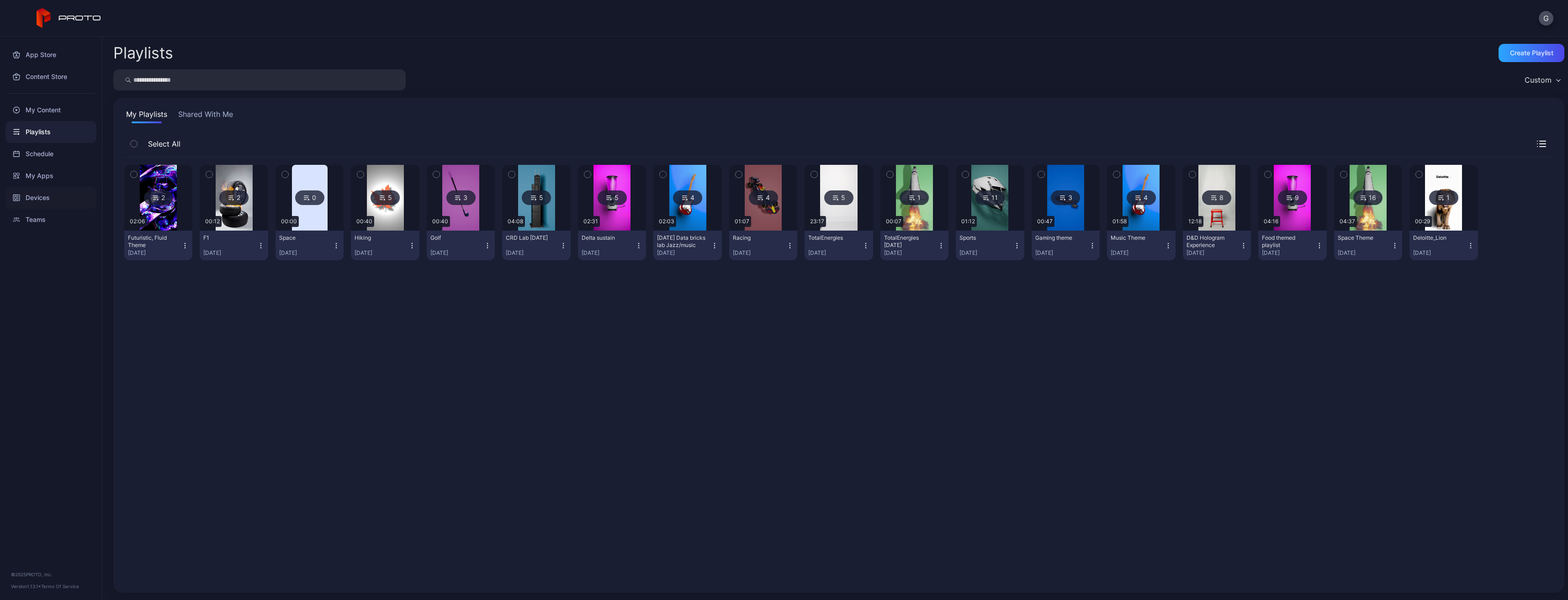
click at [22, 197] on div "Devices" at bounding box center [51, 197] width 91 height 22
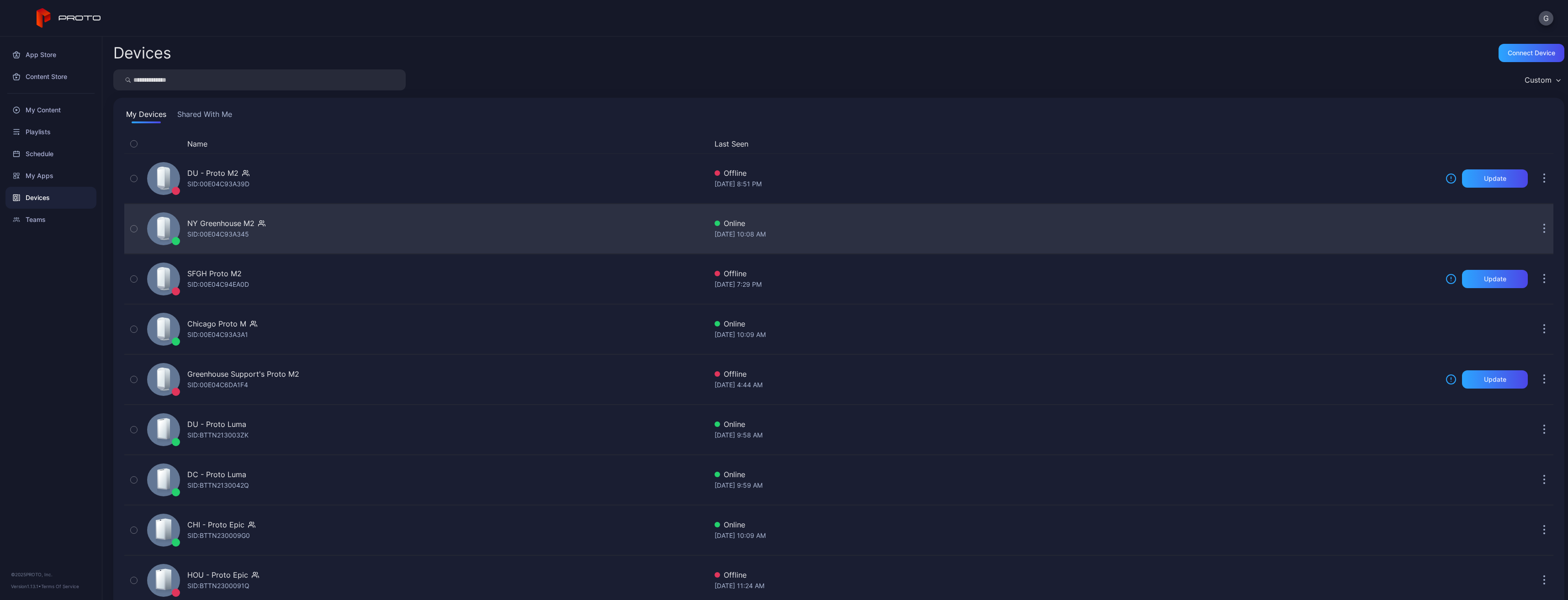
click at [222, 222] on div "NY Greenhouse M2" at bounding box center [221, 223] width 67 height 11
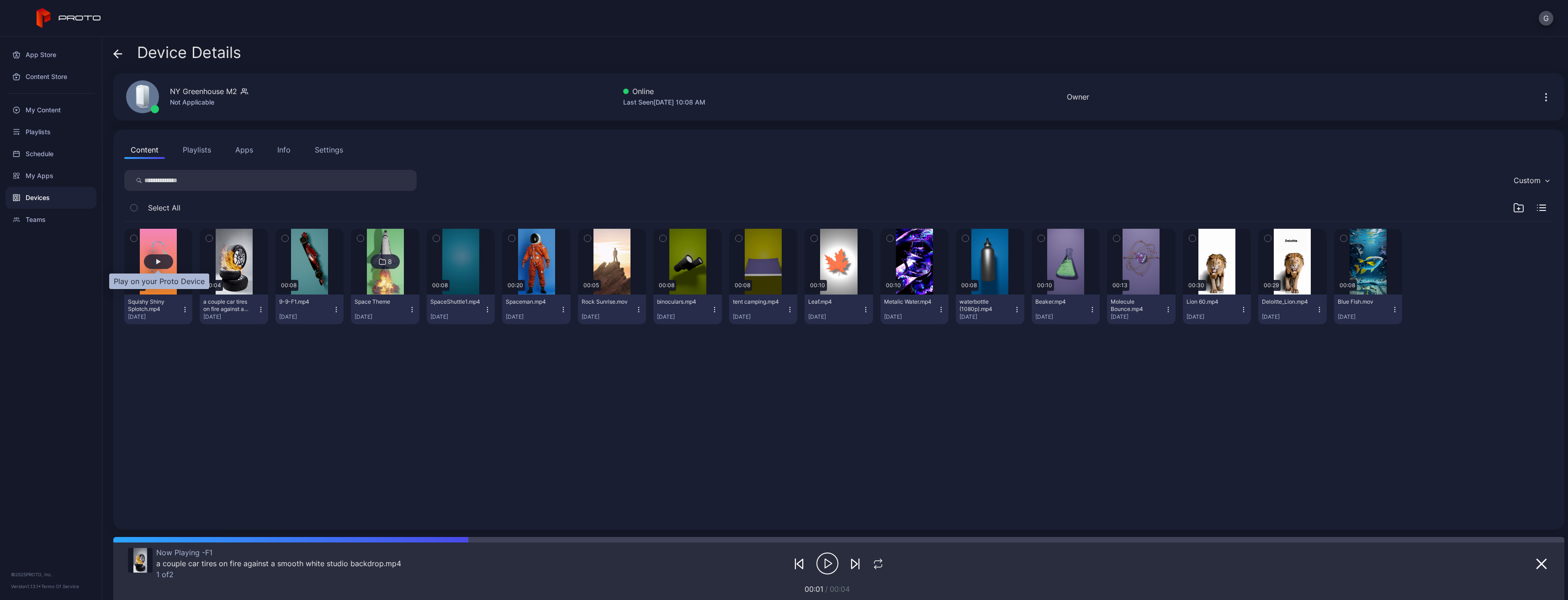
click at [151, 261] on div "button" at bounding box center [158, 261] width 29 height 15
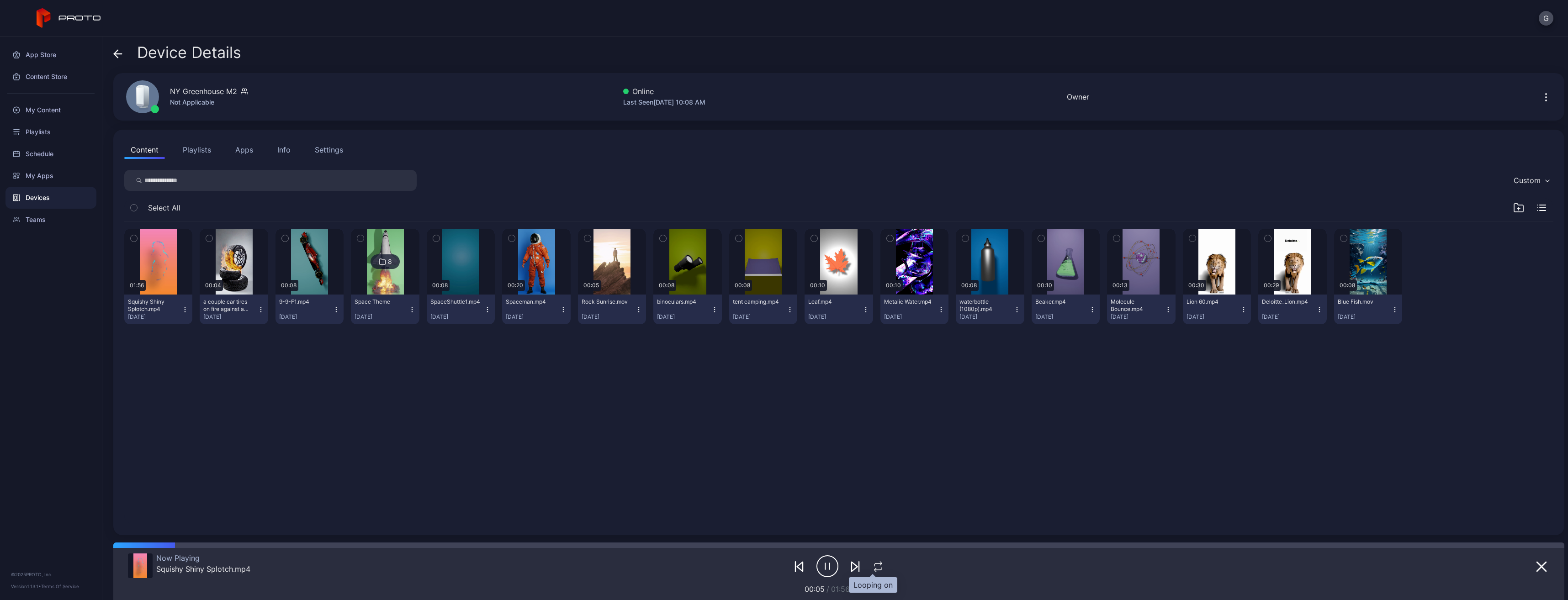
click at [872, 566] on icon "button" at bounding box center [878, 566] width 12 height 11
click at [872, 566] on icon "button" at bounding box center [878, 566] width 15 height 11
click at [534, 432] on div "01:56 Squishy Shiny Splotch.mp4 [DATE] 00:04 a couple car tires on fire against…" at bounding box center [839, 372] width 1444 height 317
